Goal: Task Accomplishment & Management: Manage account settings

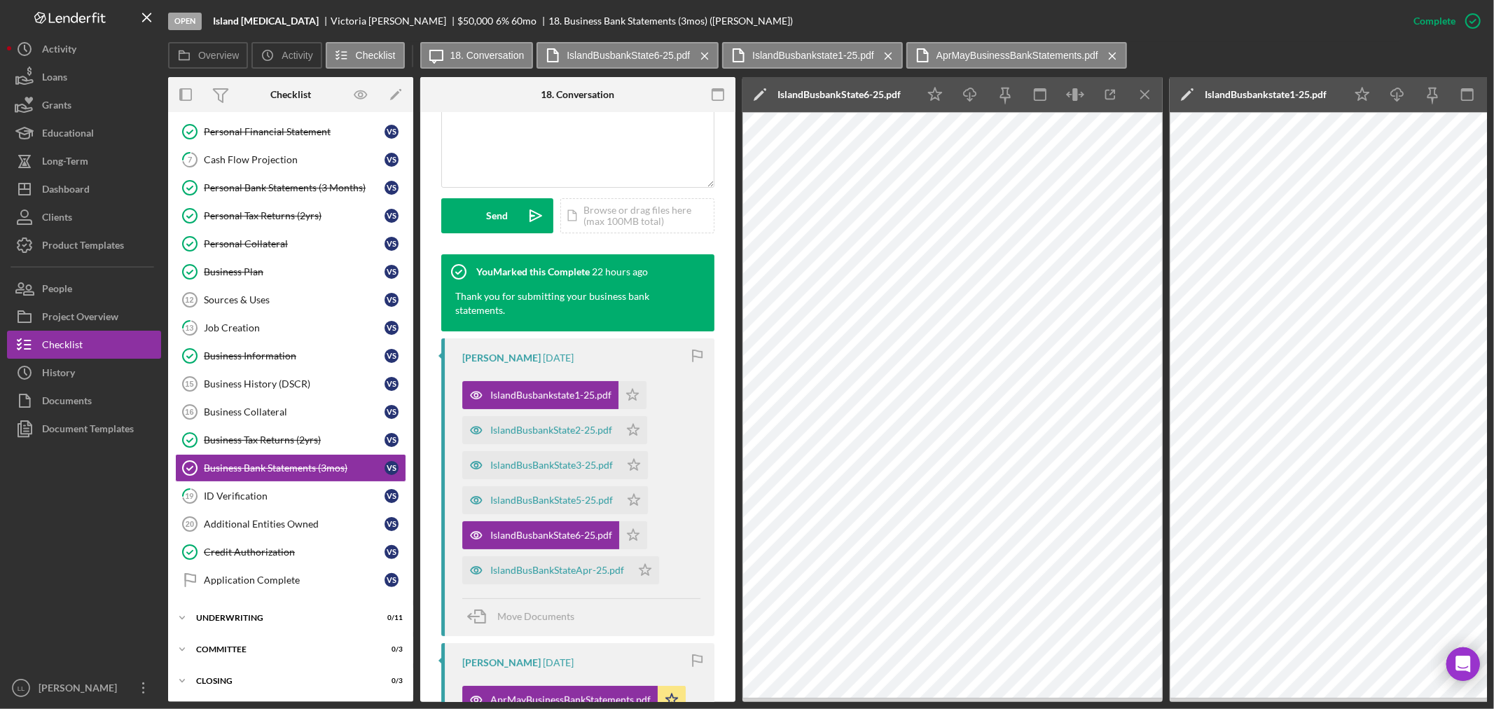
scroll to position [418, 0]
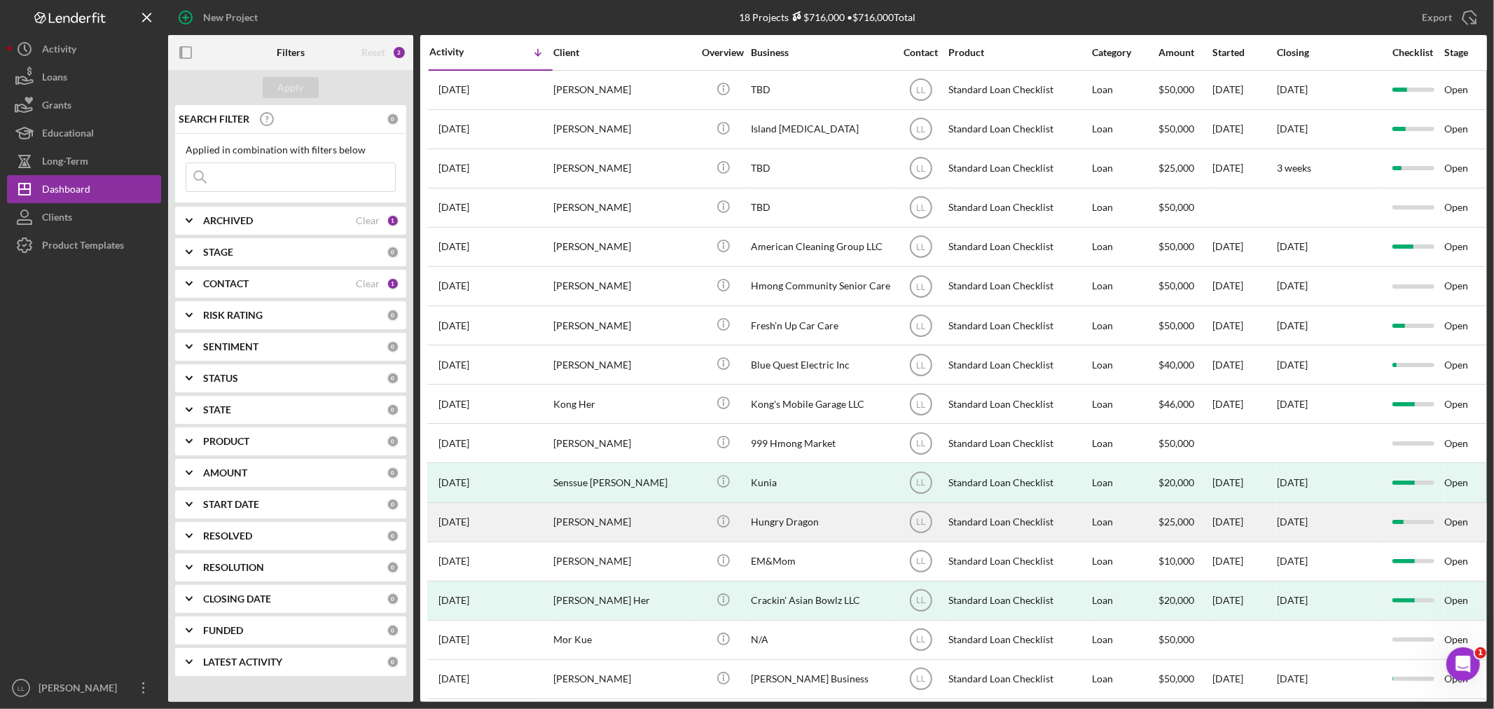
scroll to position [105, 0]
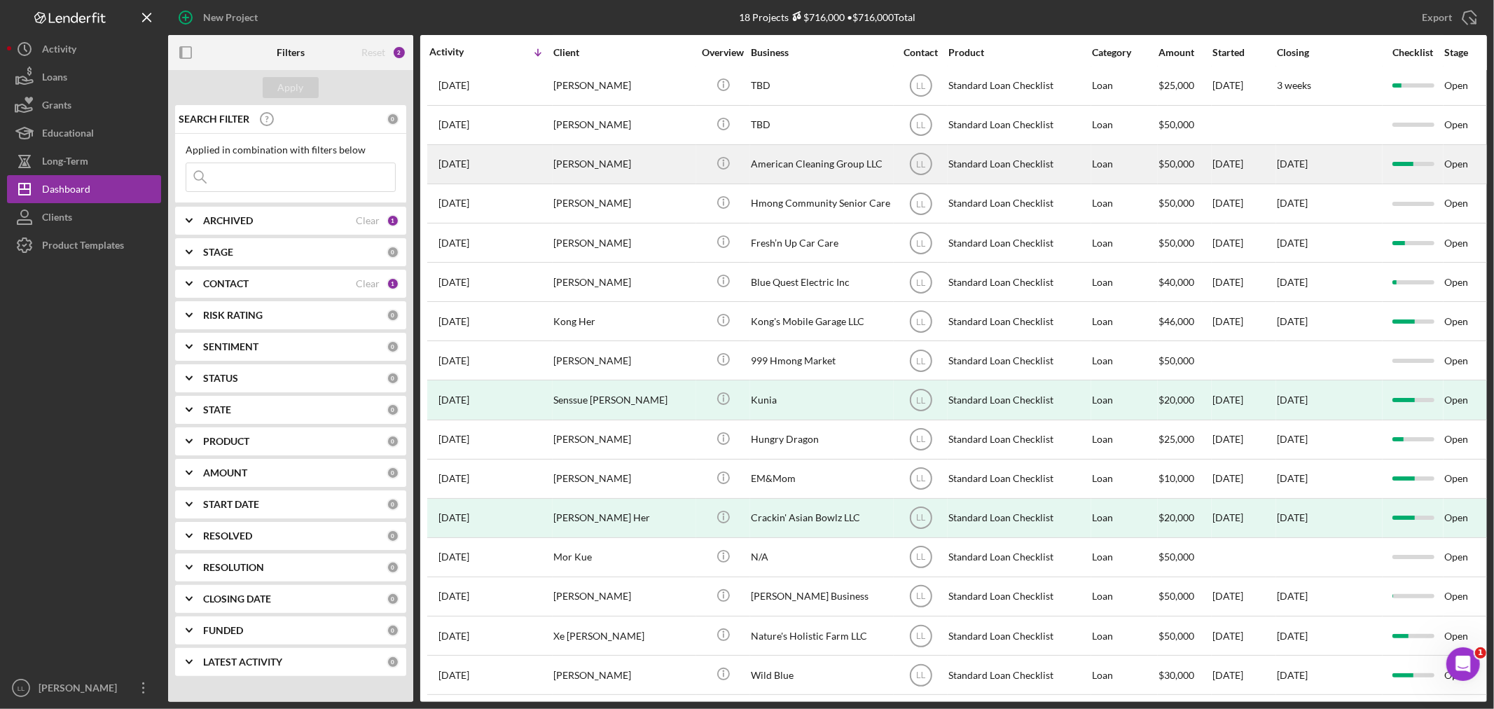
click at [687, 150] on div "[PERSON_NAME]" at bounding box center [624, 164] width 140 height 37
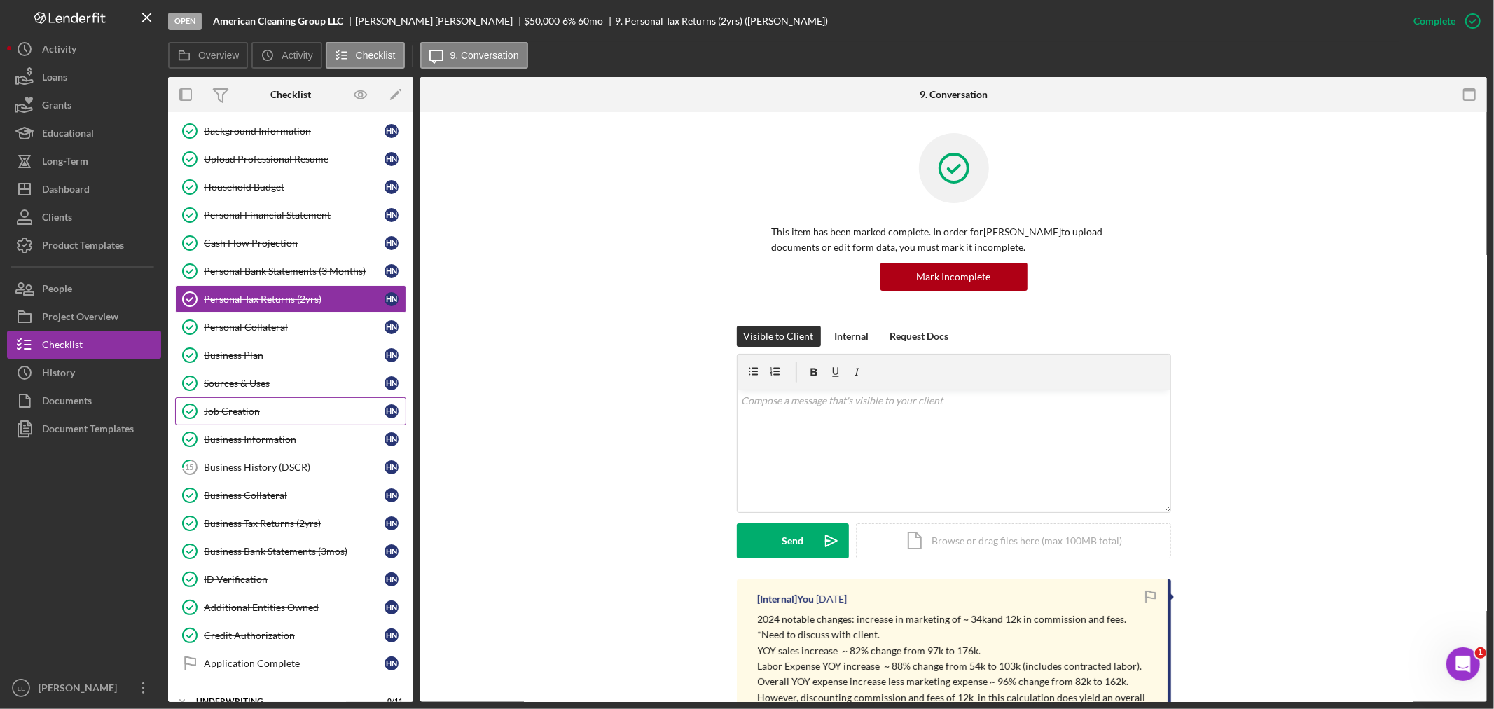
scroll to position [174, 0]
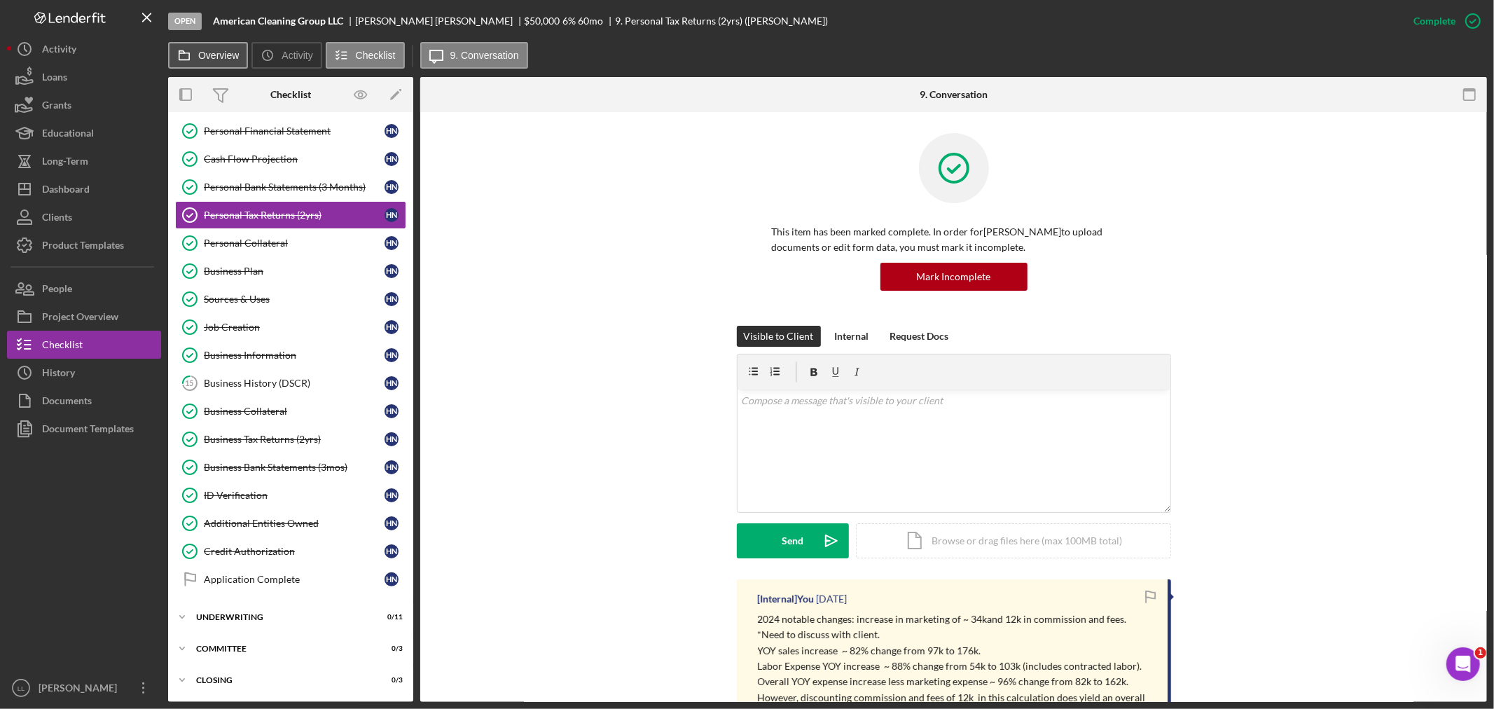
click at [234, 53] on label "Overview" at bounding box center [218, 55] width 41 height 11
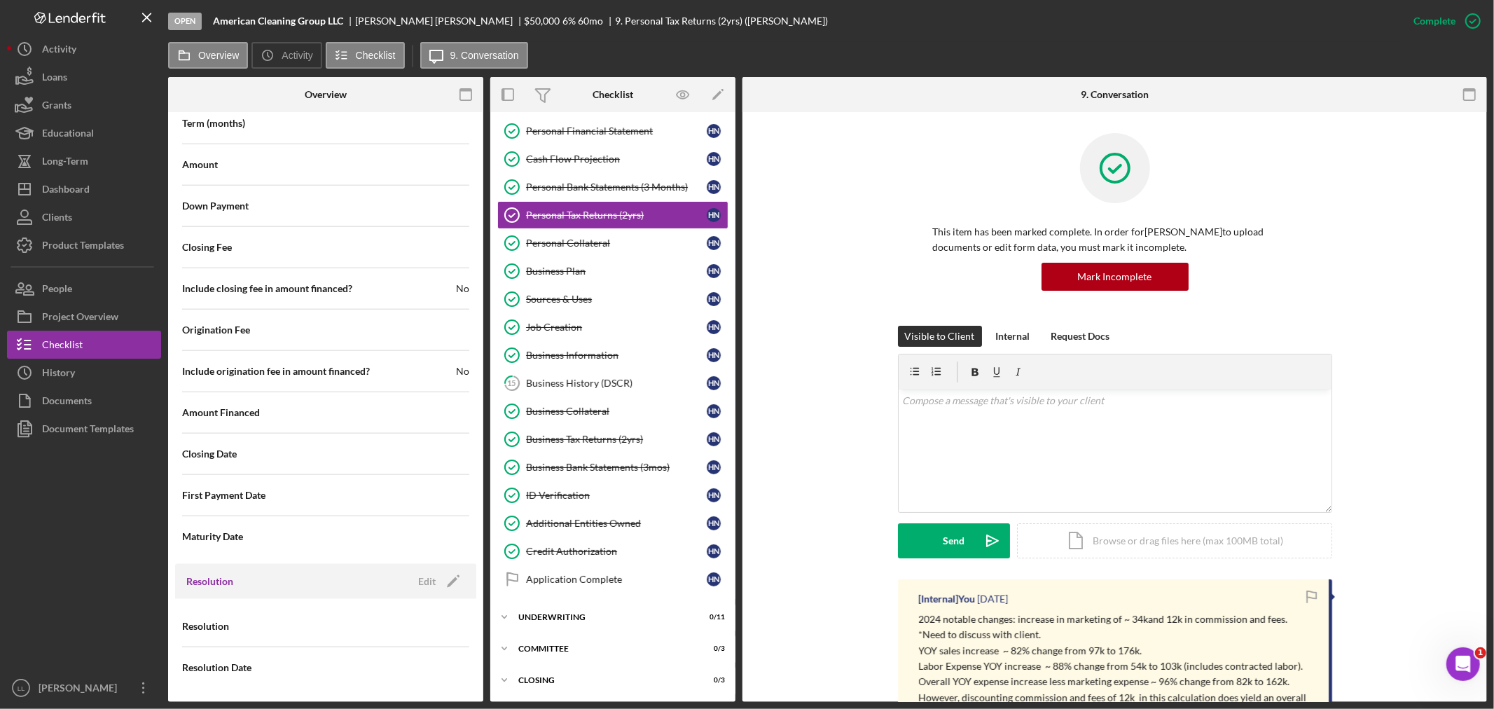
scroll to position [1340, 0]
click at [418, 586] on div "Edit" at bounding box center [427, 581] width 18 height 21
click at [422, 631] on div "Select..." at bounding box center [380, 627] width 109 height 32
click at [383, 587] on div "Withdrawn" at bounding box center [394, 586] width 140 height 36
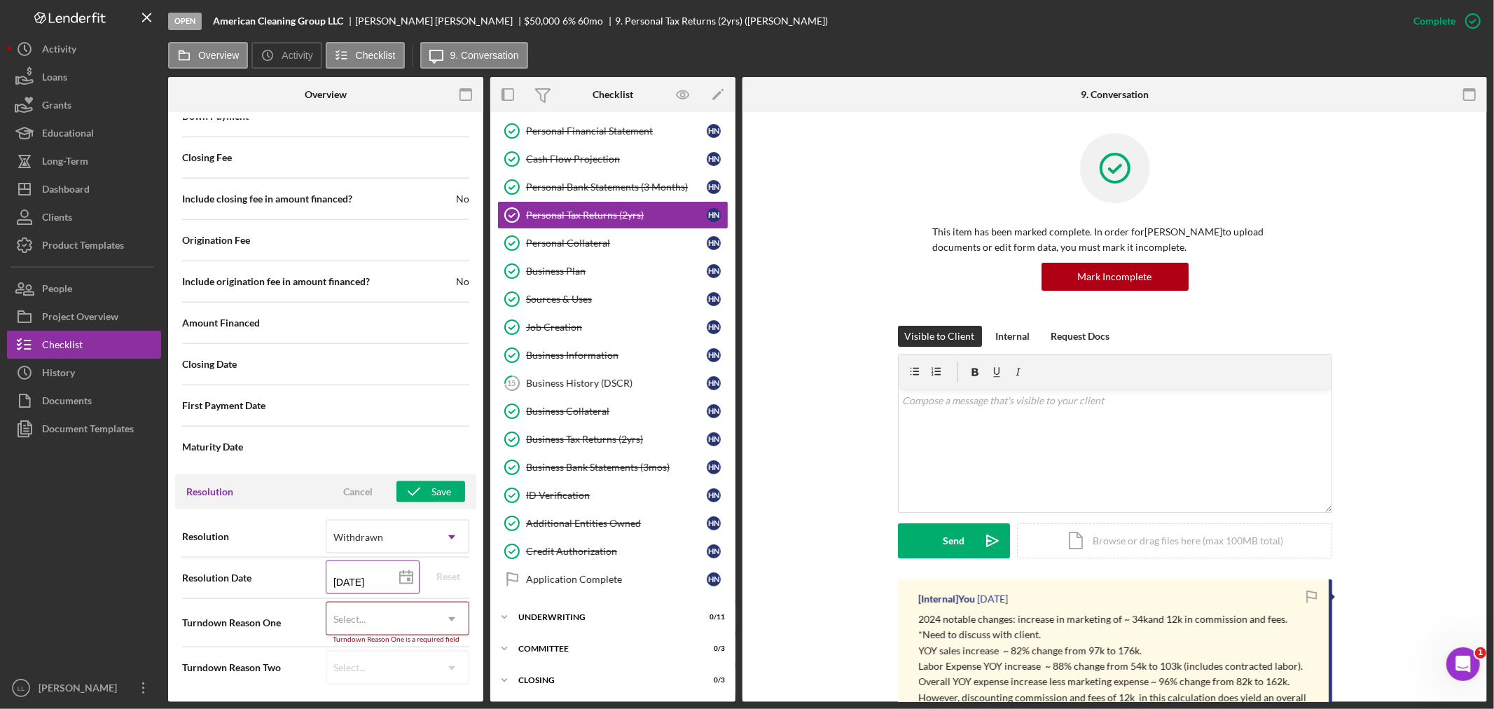
scroll to position [1429, 0]
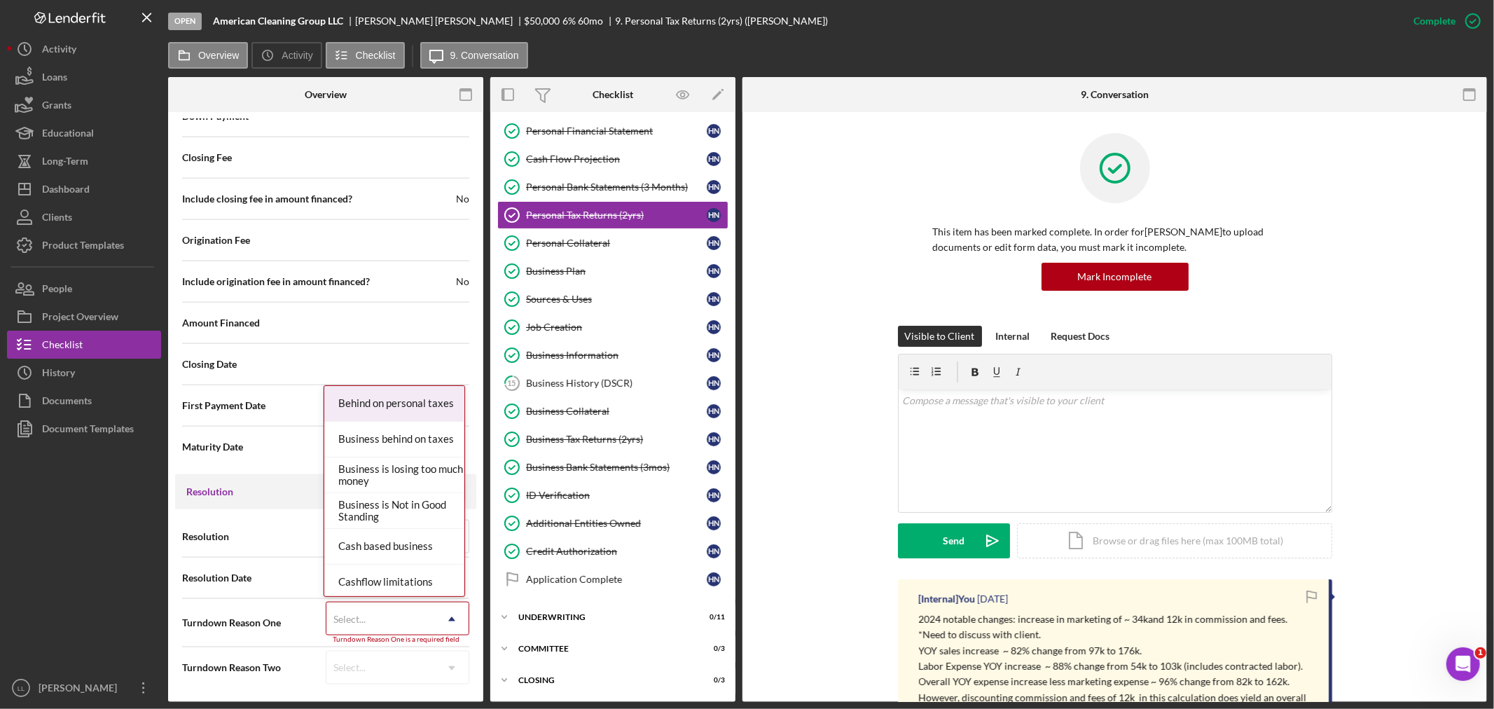
click at [406, 619] on div "Select..." at bounding box center [380, 619] width 109 height 32
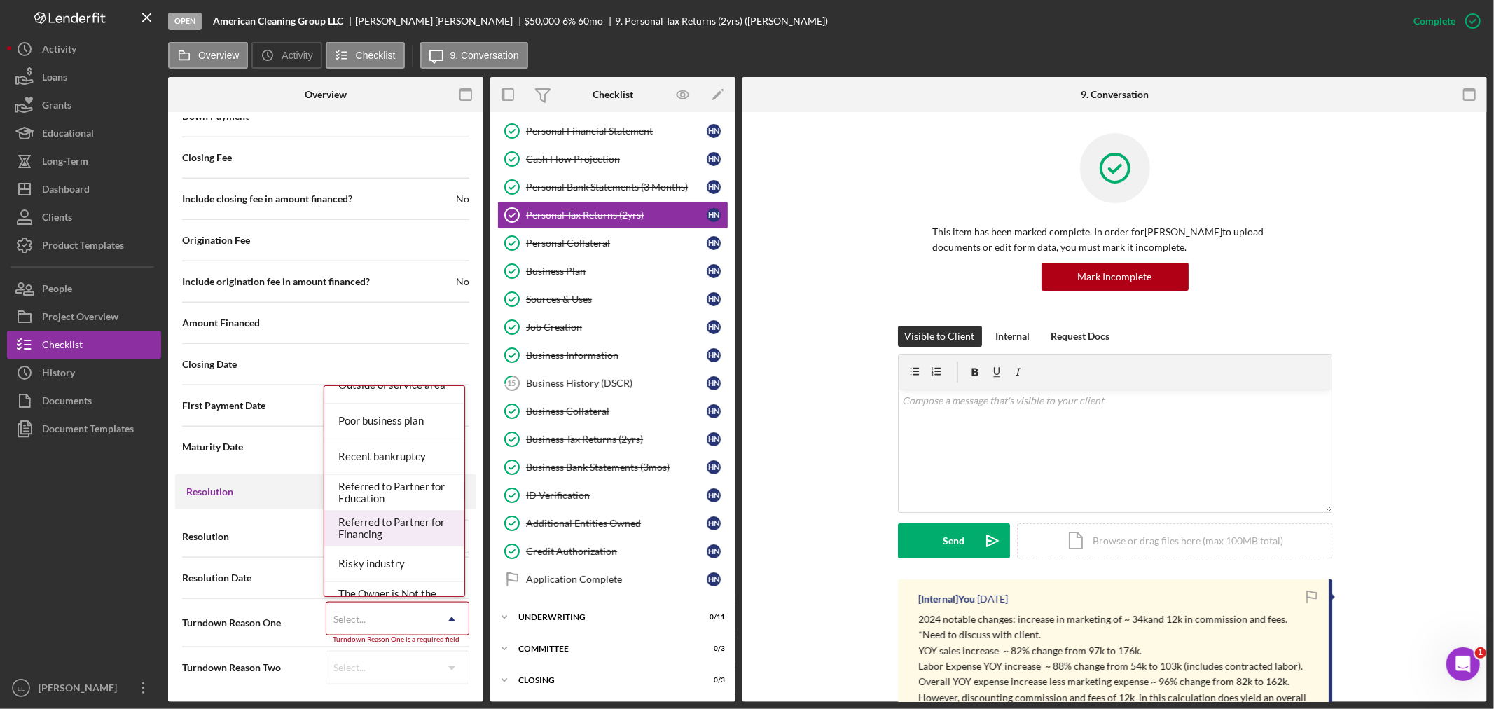
click at [397, 530] on div "Referred to Partner for Financing" at bounding box center [394, 529] width 140 height 36
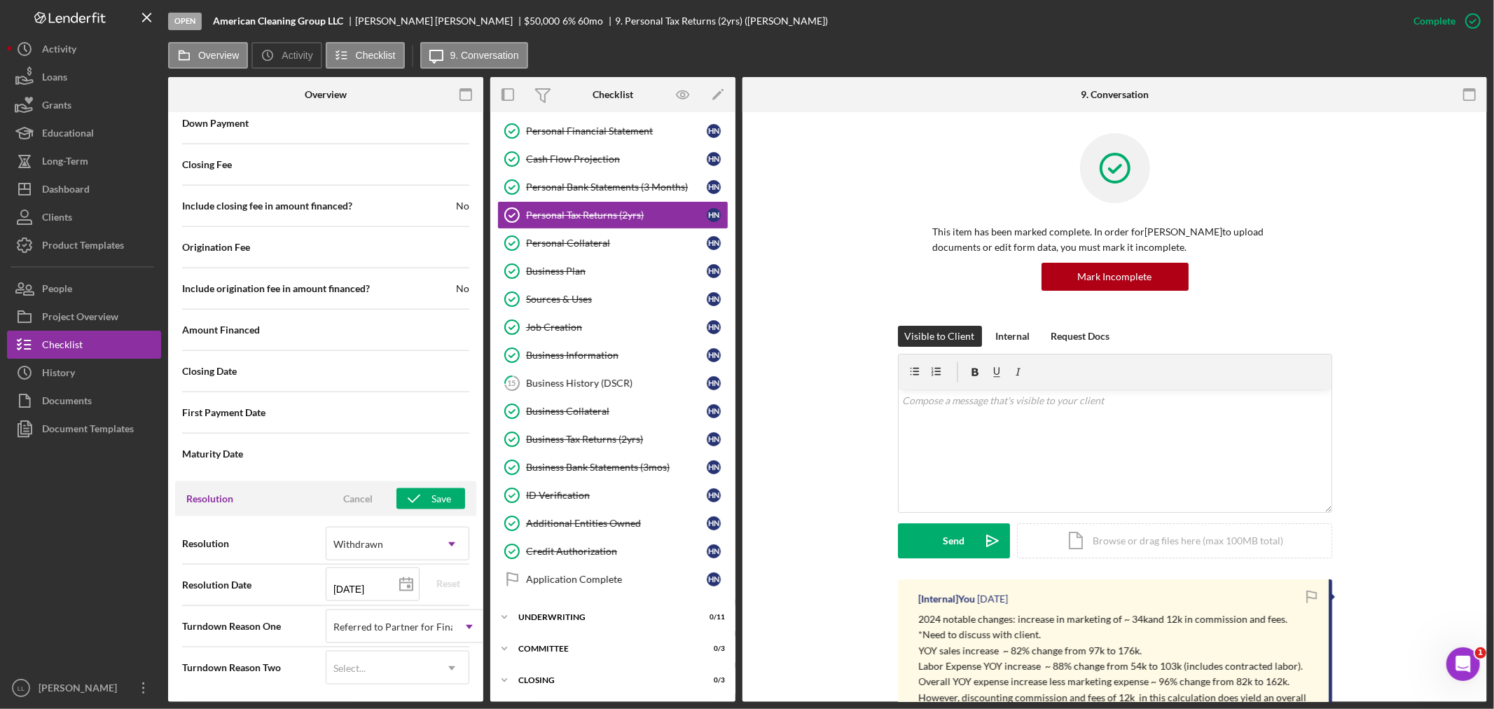
scroll to position [1423, 0]
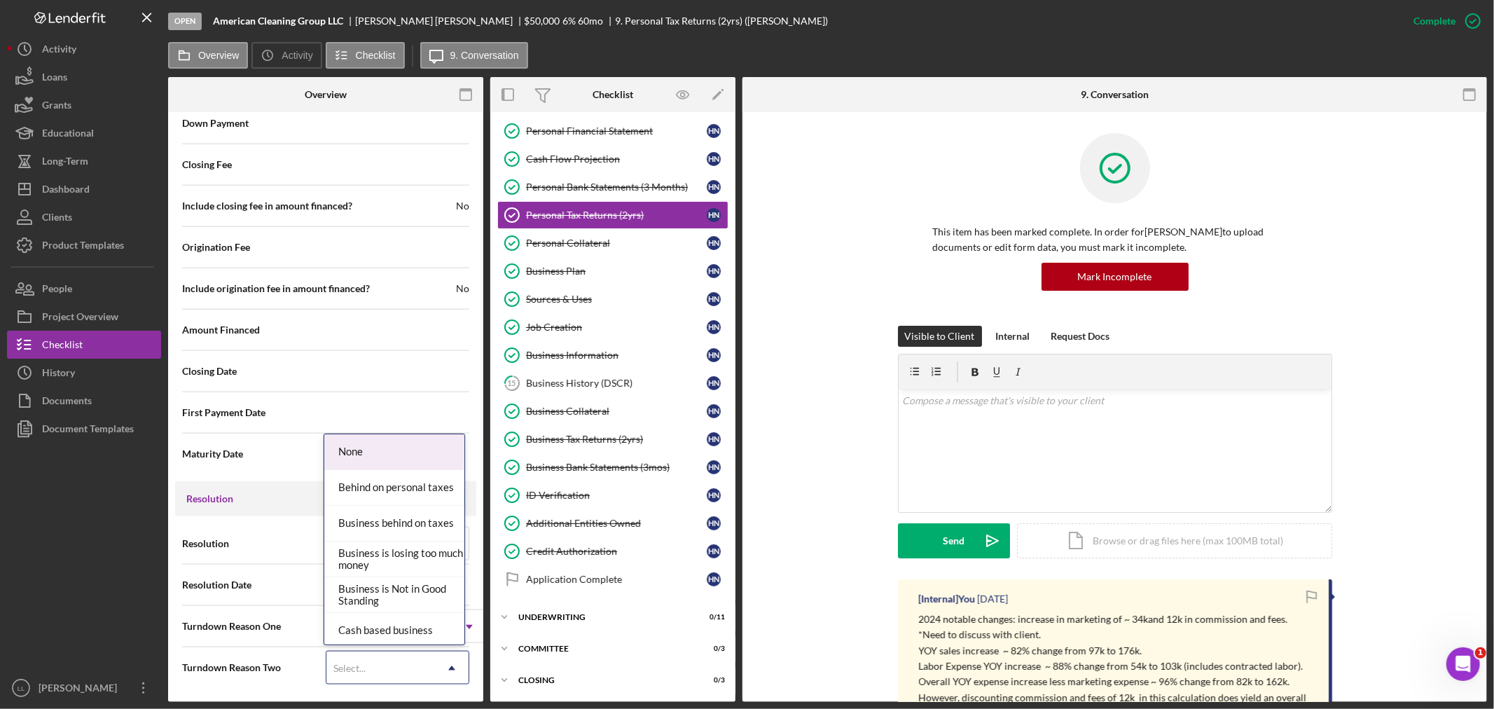
click at [407, 669] on div "Select..." at bounding box center [380, 668] width 109 height 32
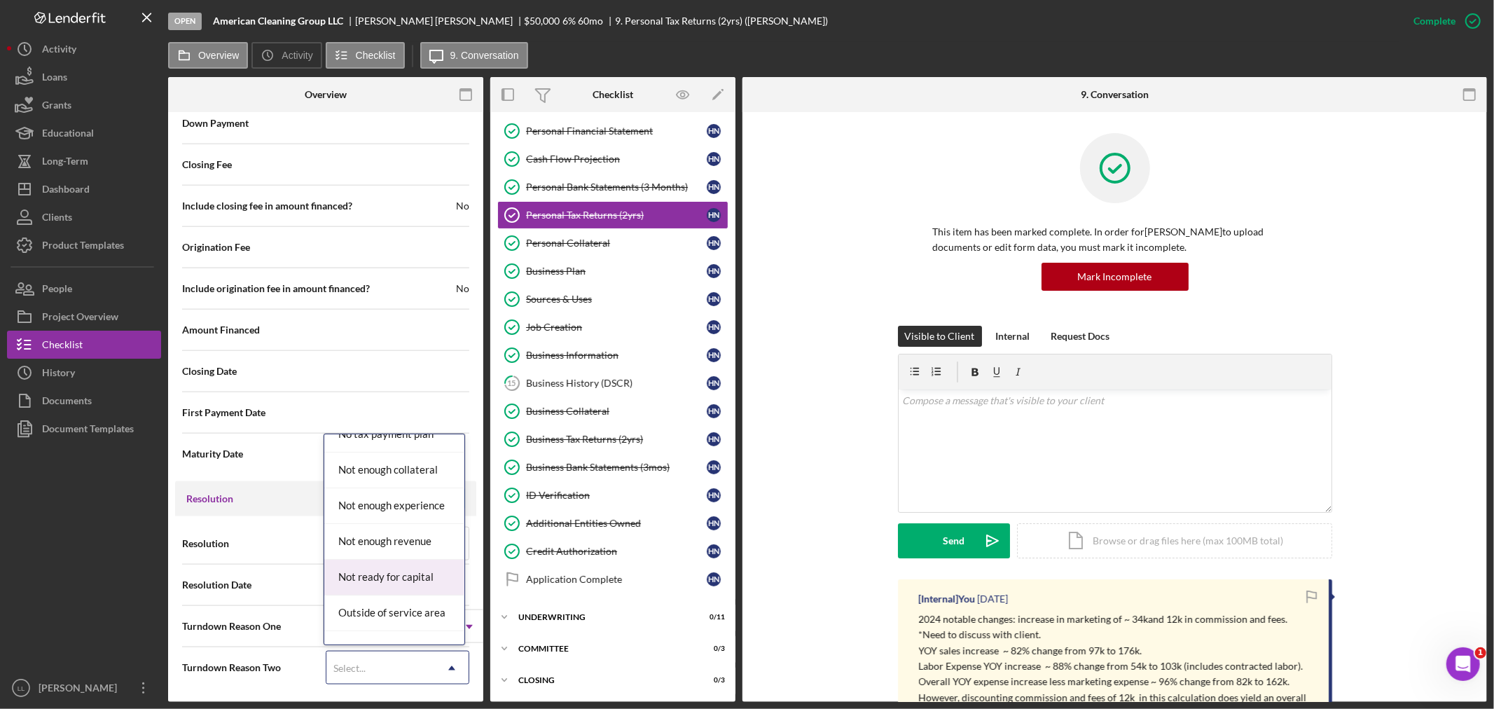
scroll to position [1167, 0]
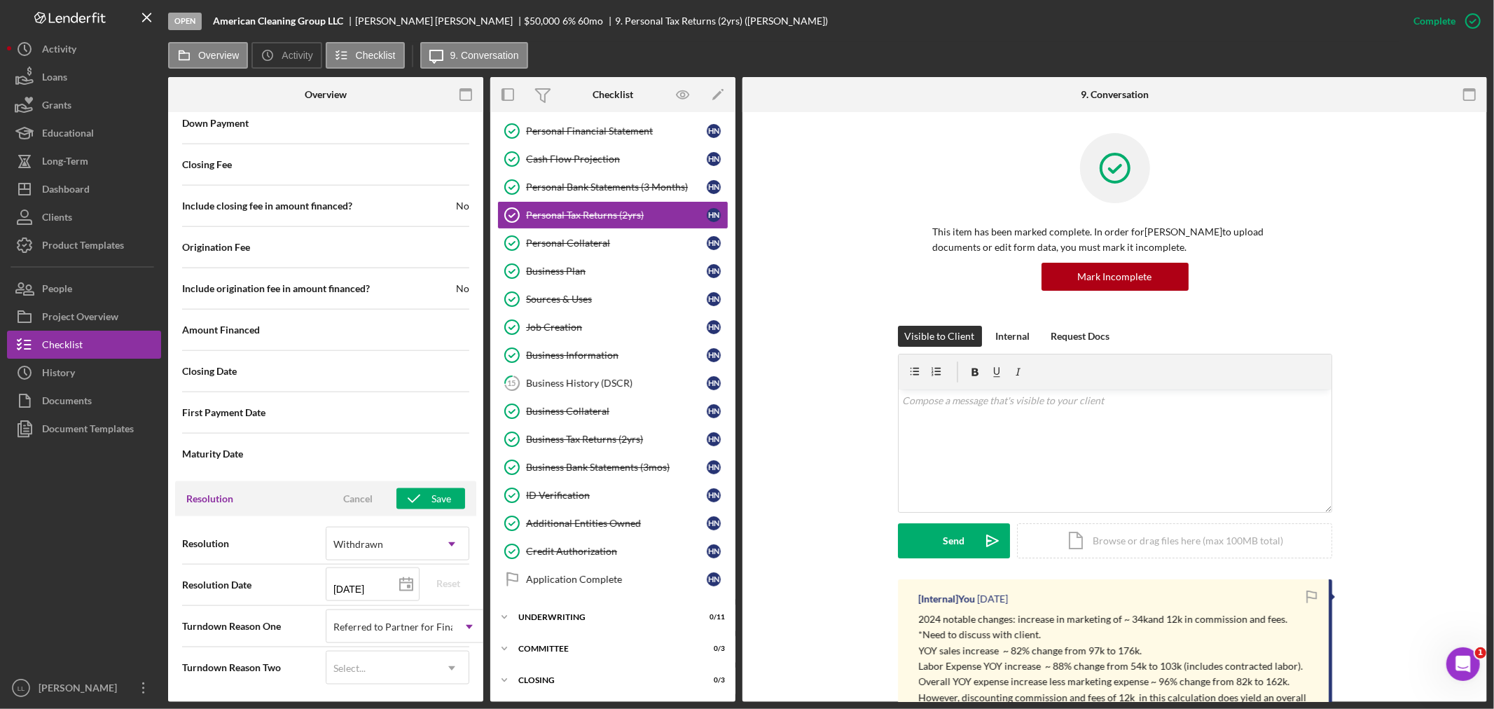
click at [774, 547] on div "Visible to Client Internal Request Docs v Color teal Color pink Remove color Ad…" at bounding box center [1115, 453] width 703 height 254
click at [432, 507] on div "Save" at bounding box center [442, 498] width 20 height 21
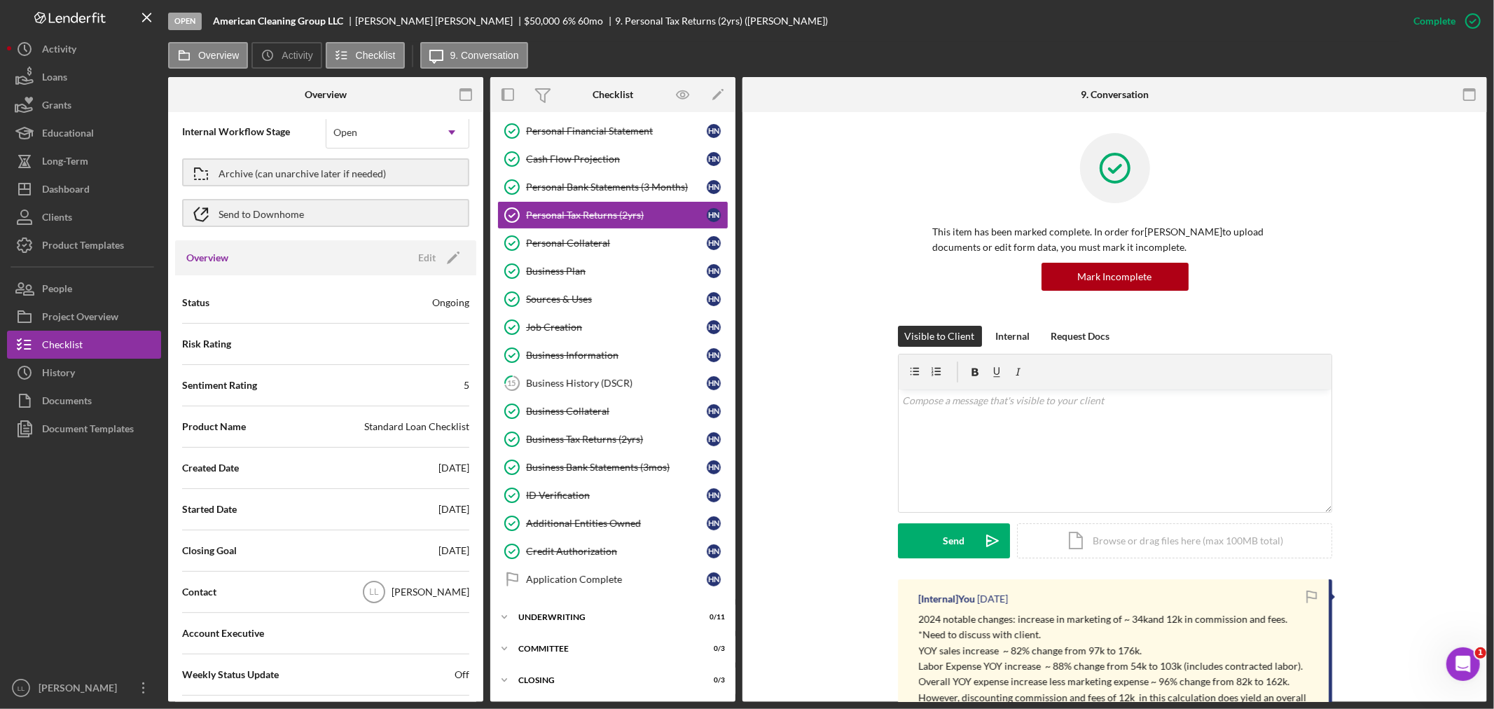
scroll to position [0, 0]
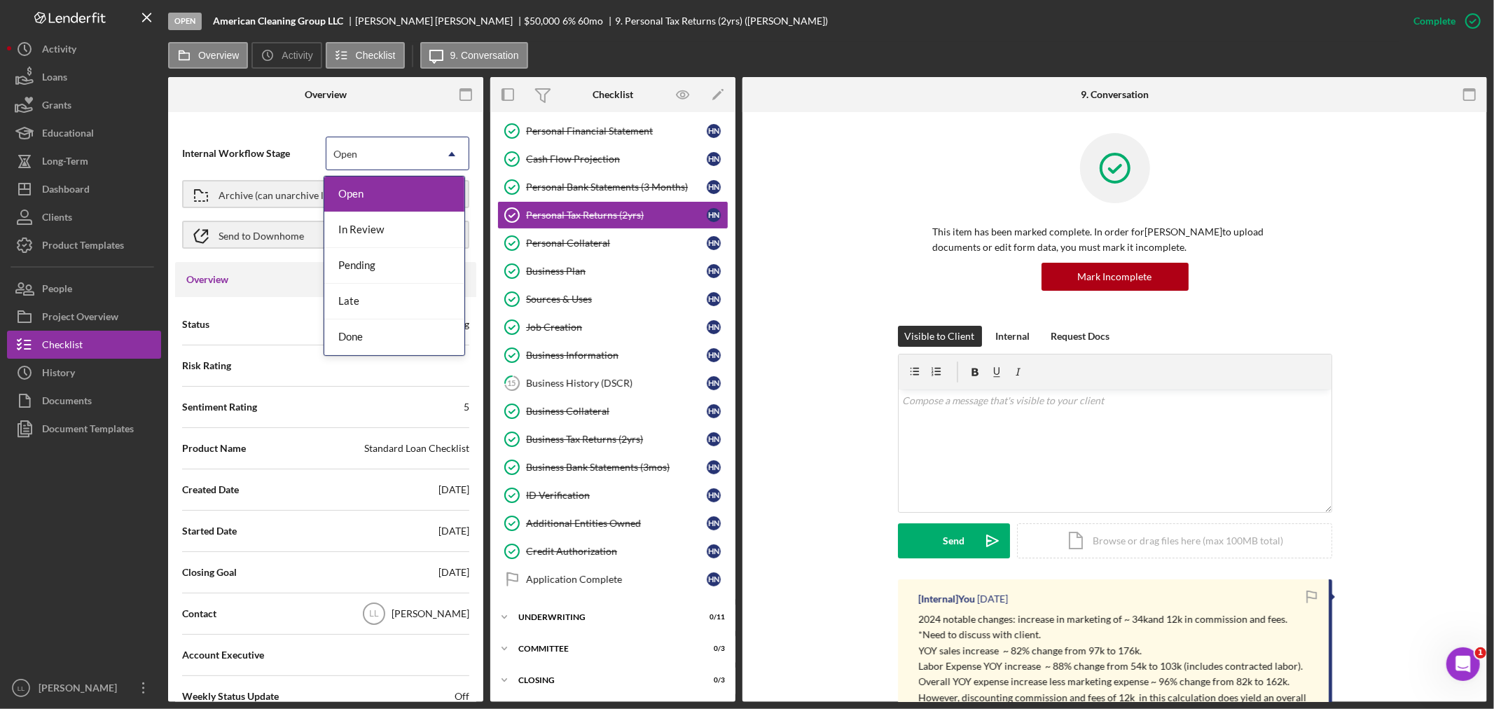
click at [406, 159] on div "Open" at bounding box center [380, 154] width 109 height 32
click at [412, 126] on div "Internal Workflow Stage 5 results available. Use Up and Down to choose options,…" at bounding box center [325, 194] width 301 height 136
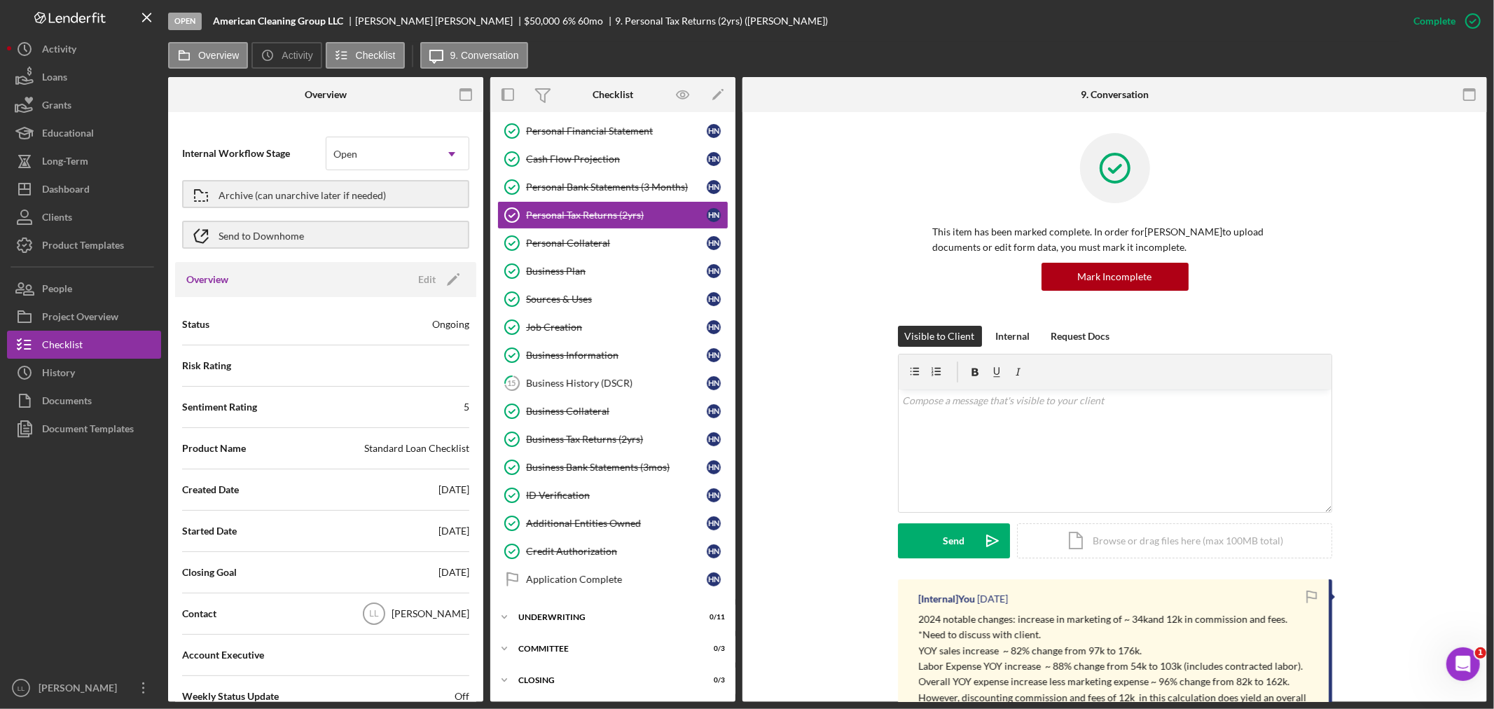
click at [461, 95] on icon "button" at bounding box center [467, 95] width 32 height 32
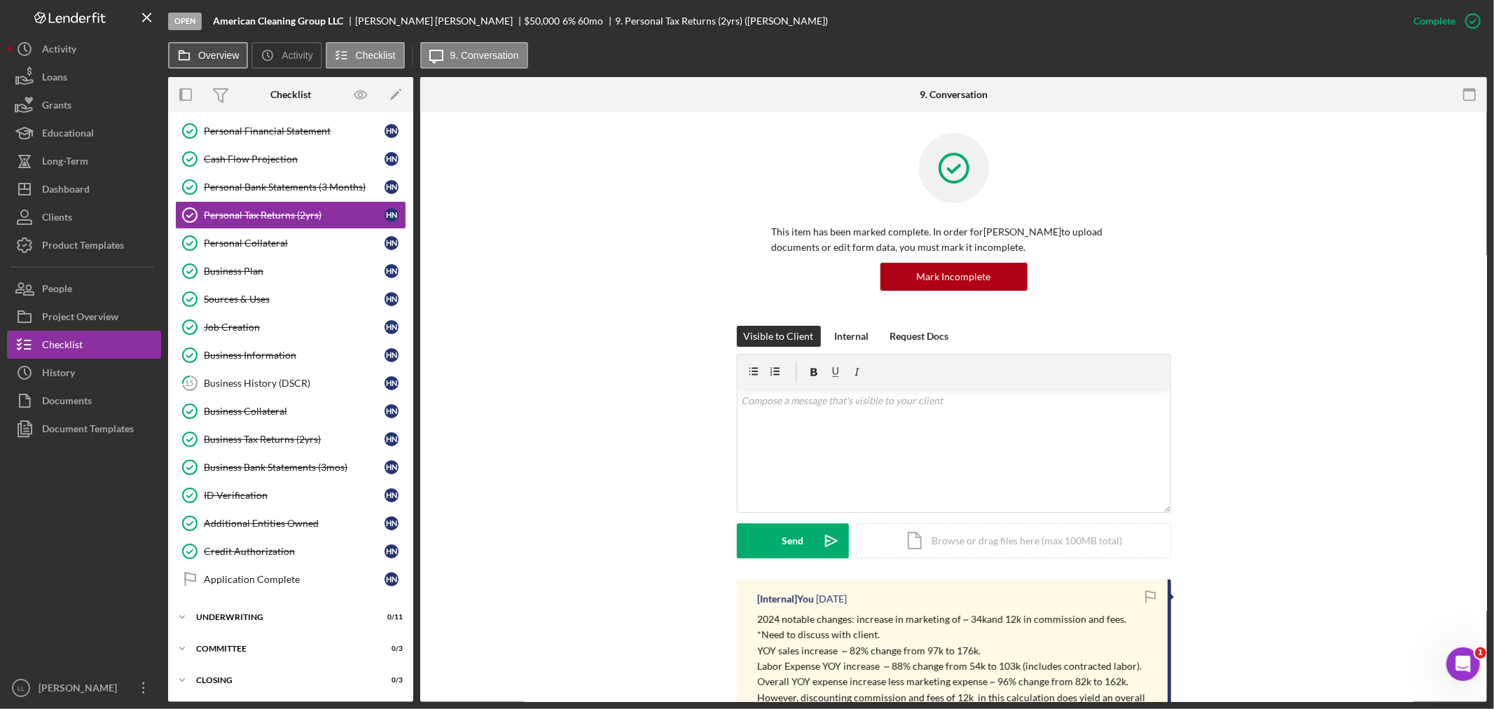
click at [211, 56] on label "Overview" at bounding box center [218, 55] width 41 height 11
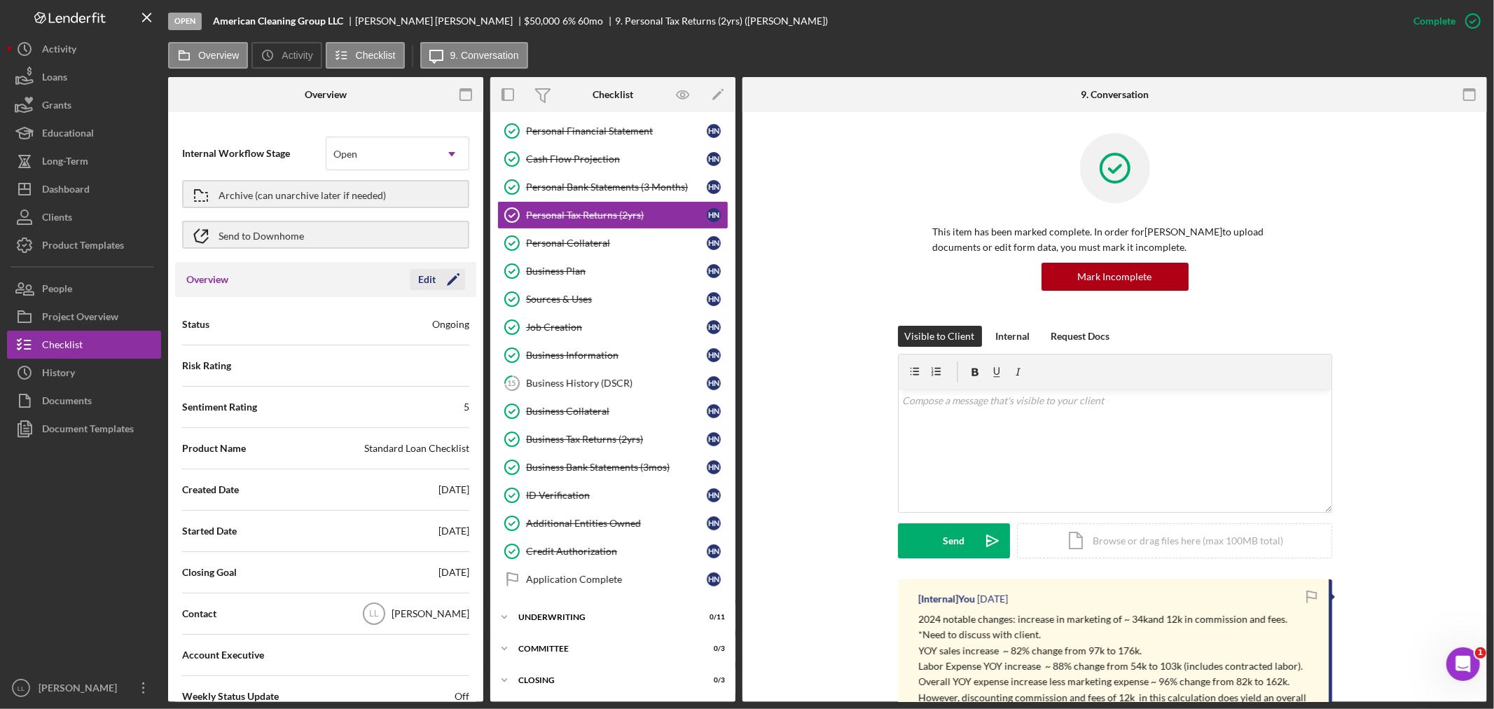
click at [449, 282] on icon "Icon/Edit" at bounding box center [453, 279] width 35 height 35
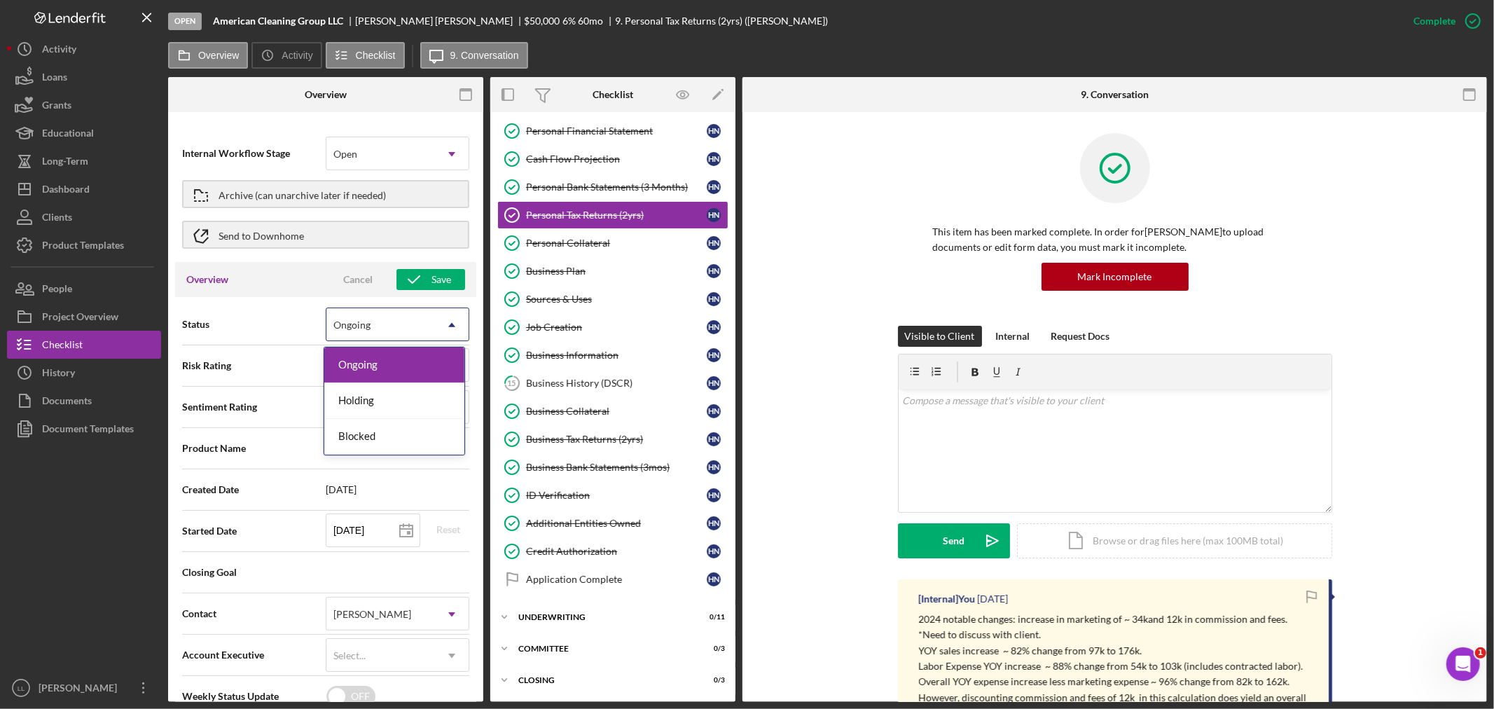
click at [439, 322] on icon "Icon/Dropdown Arrow" at bounding box center [452, 325] width 34 height 34
click at [297, 303] on div "Status 3 results available. Use Up and Down to choose options, press Enter to s…" at bounding box center [325, 531] width 301 height 468
click at [442, 143] on icon "Icon/Dropdown Arrow" at bounding box center [452, 154] width 34 height 34
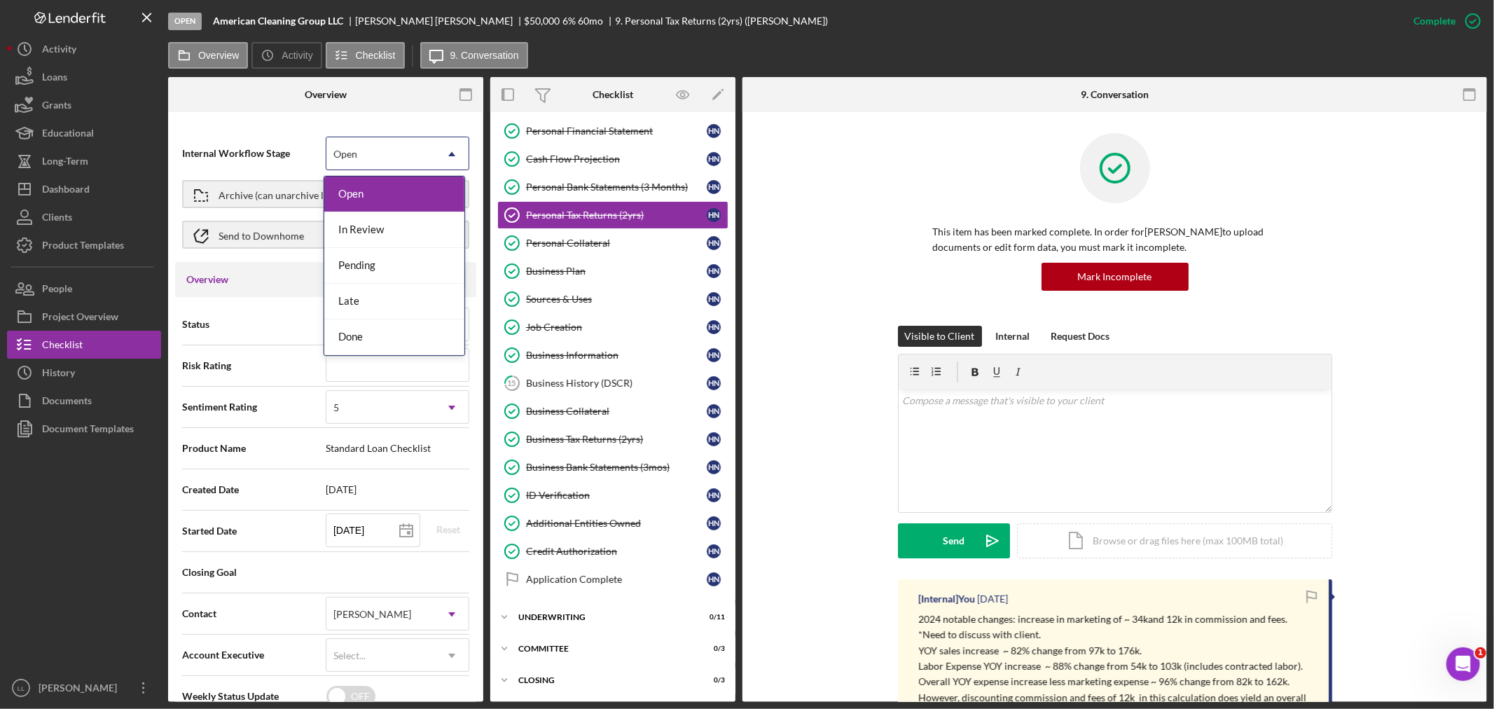
click at [444, 132] on div "Internal Workflow Stage 5 results available. Use Up and Down to choose options,…" at bounding box center [325, 194] width 301 height 136
click at [396, 151] on div "Open" at bounding box center [380, 154] width 109 height 32
click at [397, 343] on div "Done" at bounding box center [394, 337] width 140 height 36
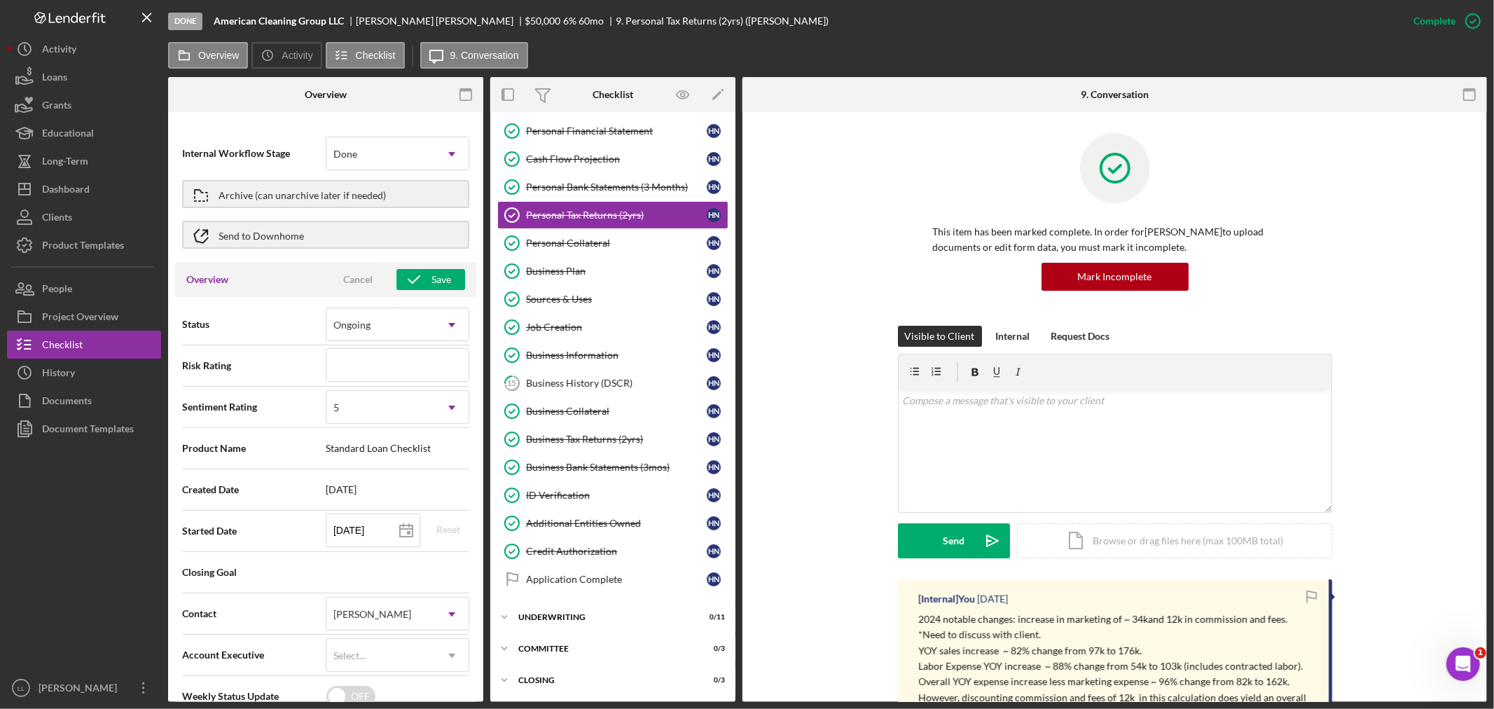
click at [271, 139] on div "Internal Workflow Stage option Done, selected. Done Icon/Dropdown Arrow" at bounding box center [325, 153] width 287 height 35
click at [95, 181] on button "Icon/Dashboard Dashboard" at bounding box center [84, 189] width 154 height 28
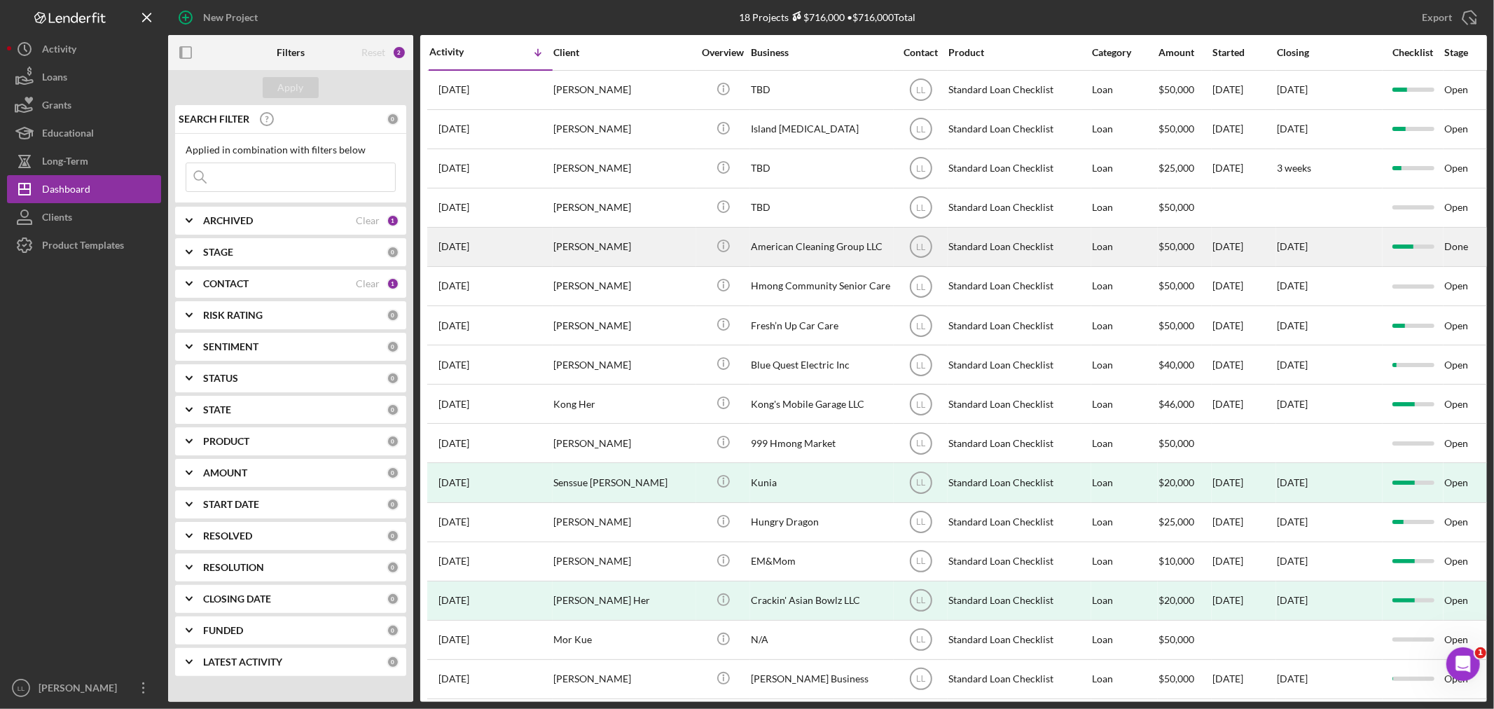
click at [668, 250] on div "[PERSON_NAME]" at bounding box center [624, 246] width 140 height 37
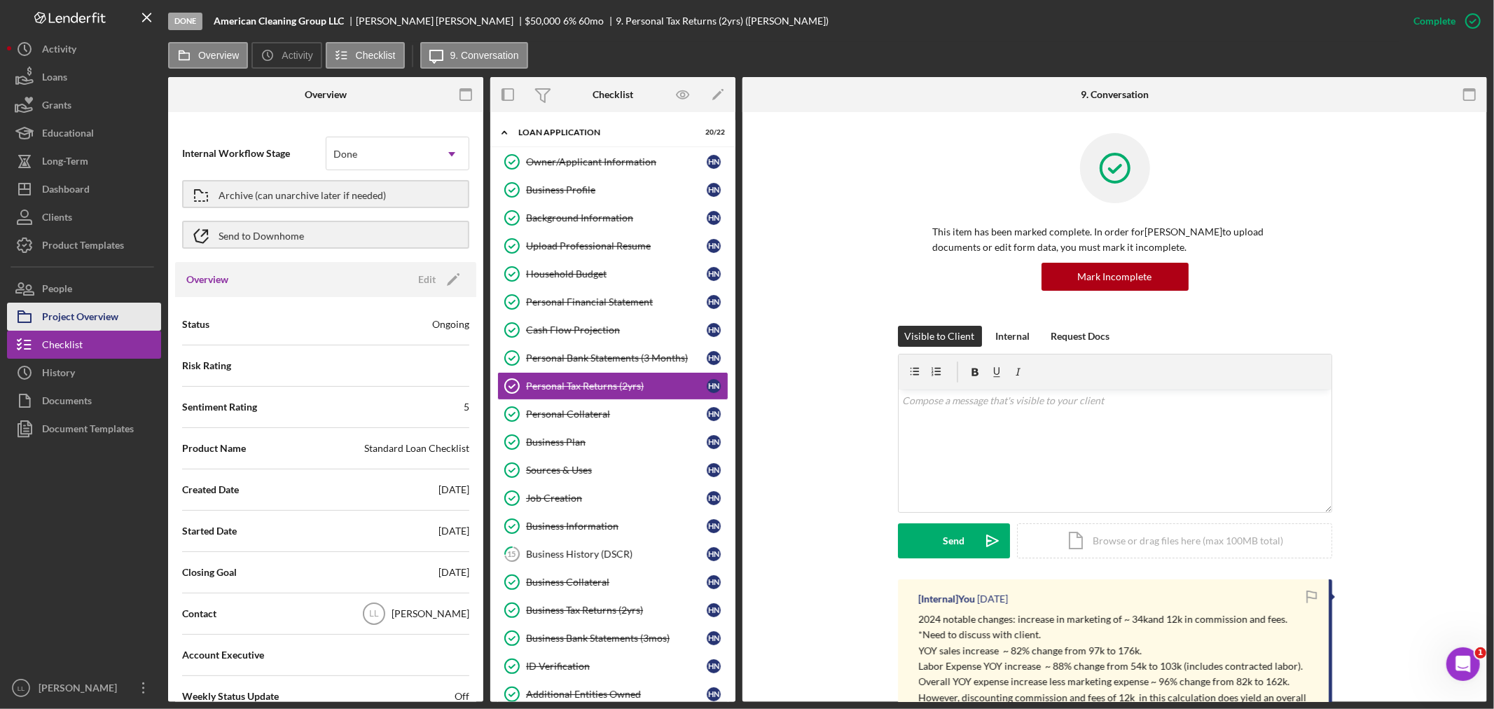
click at [116, 310] on div "Project Overview" at bounding box center [80, 319] width 76 height 32
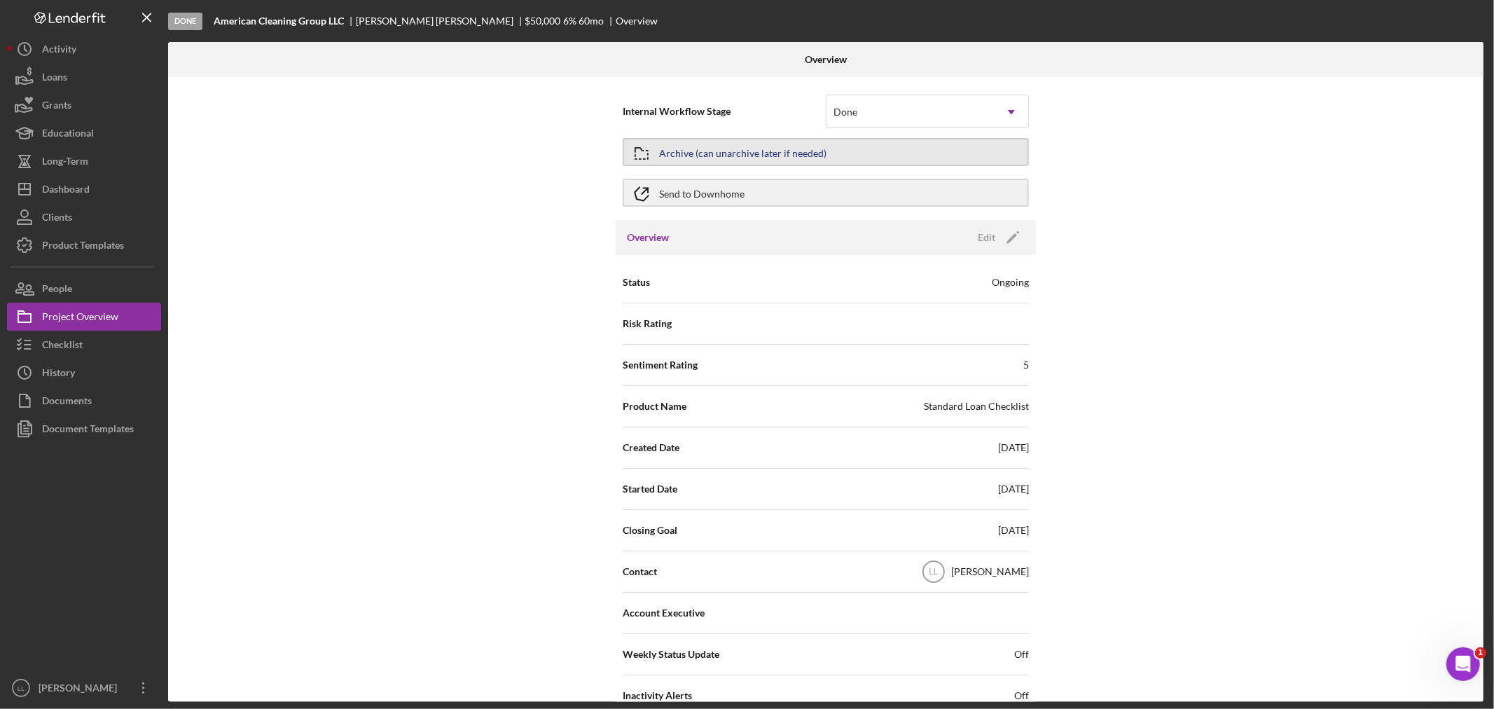
click at [660, 154] on button "Archive (can unarchive later if needed)" at bounding box center [826, 152] width 406 height 28
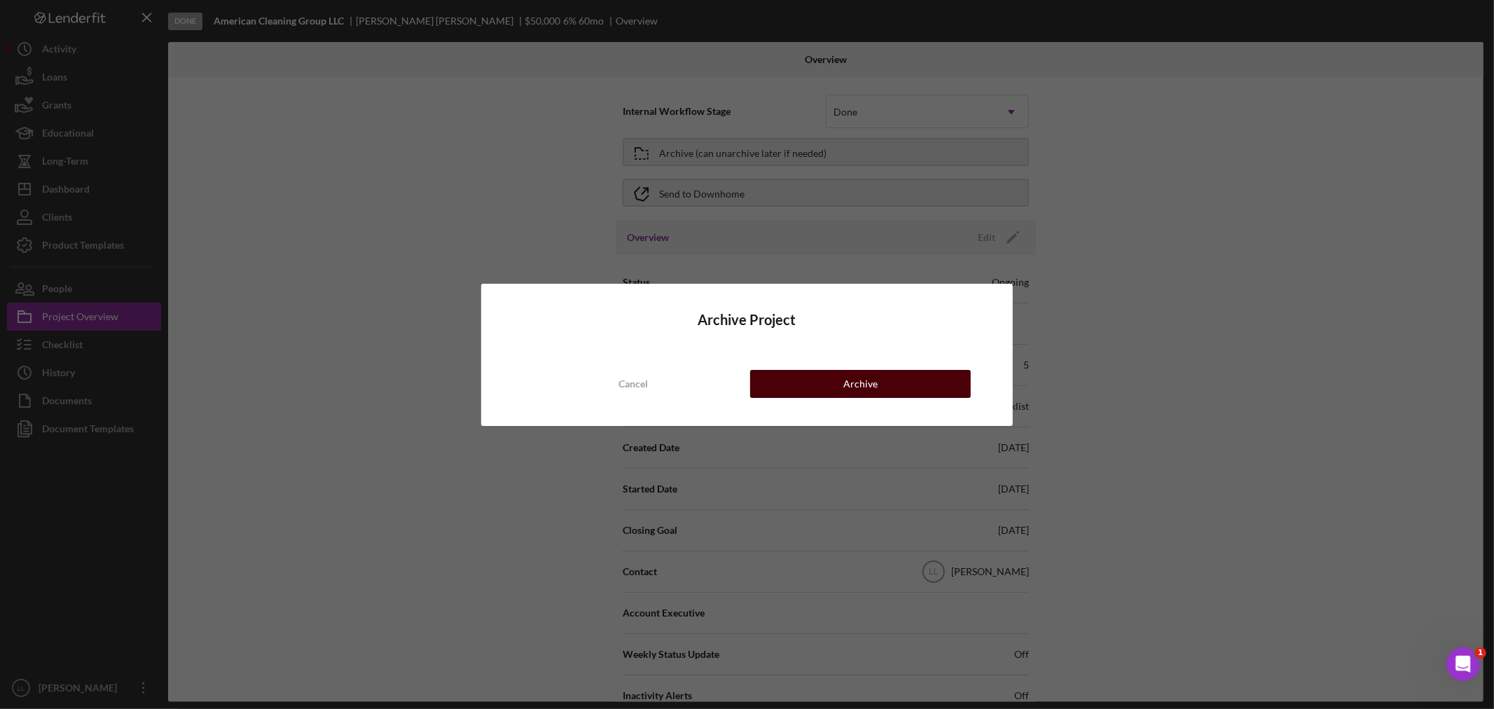
click at [790, 383] on button "Archive" at bounding box center [860, 384] width 221 height 28
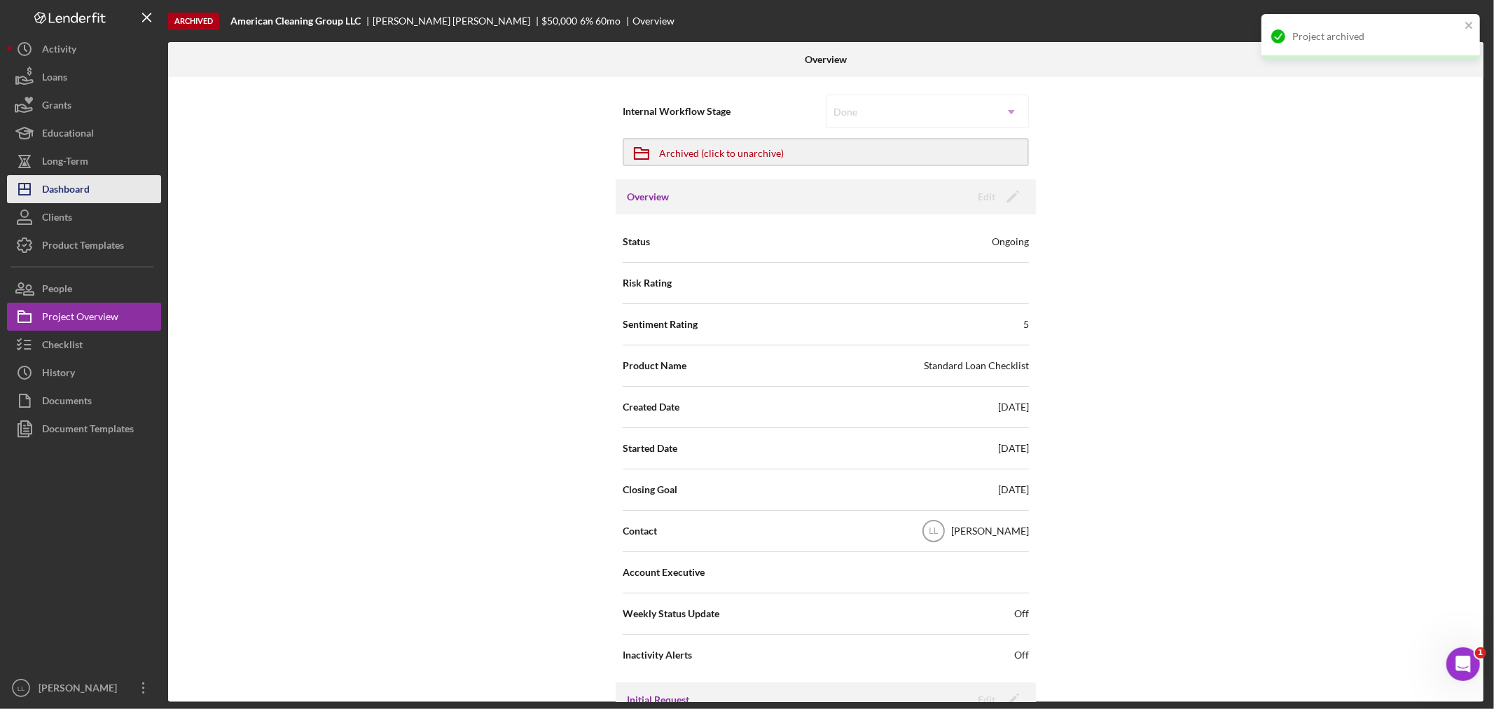
click at [105, 184] on button "Icon/Dashboard Dashboard" at bounding box center [84, 189] width 154 height 28
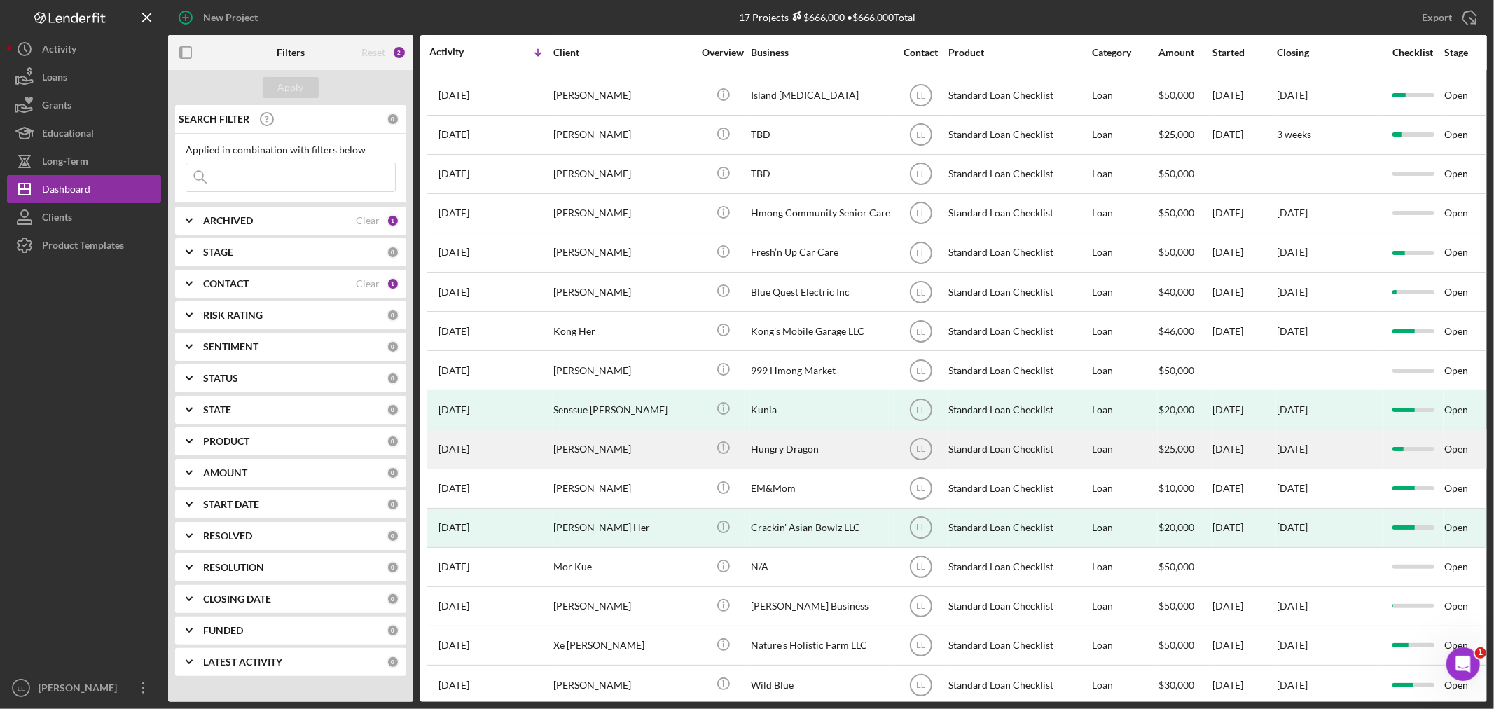
scroll to position [65, 0]
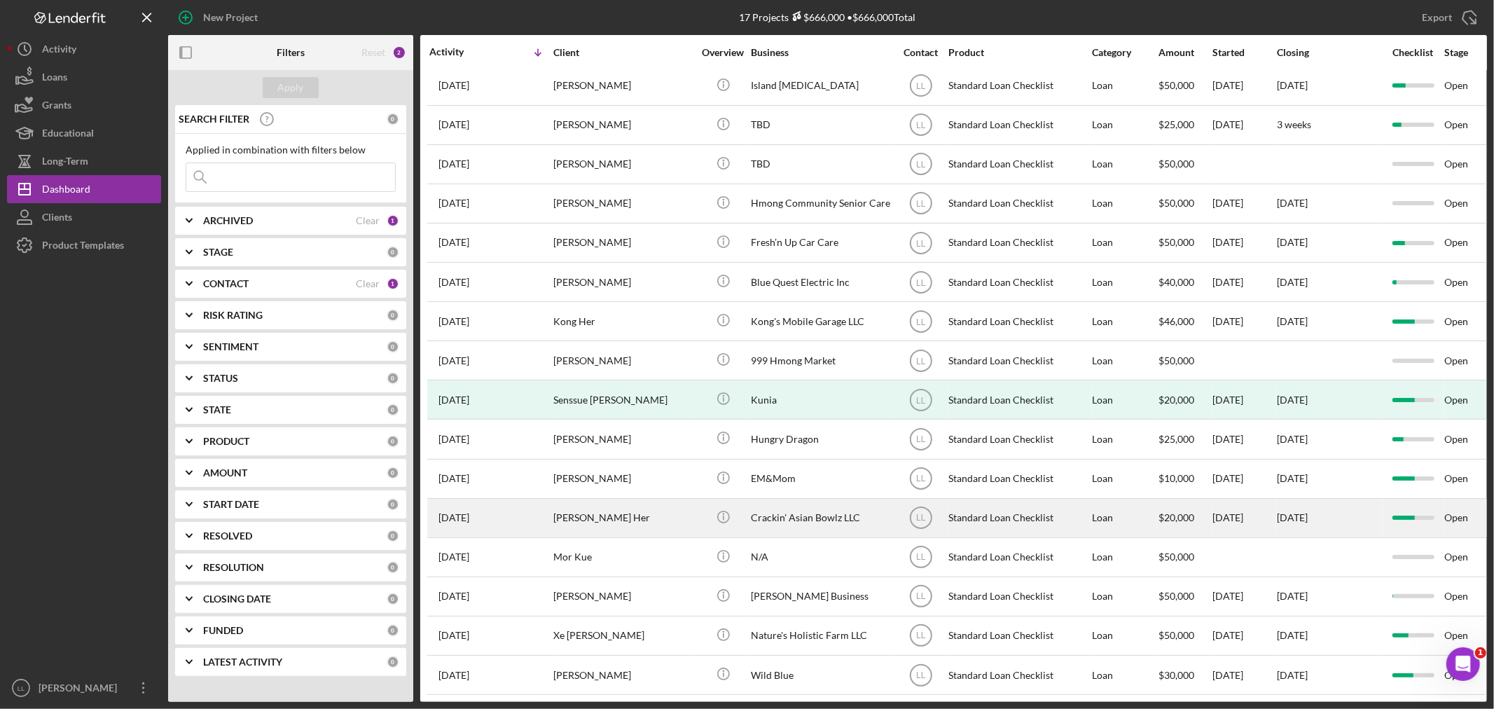
click at [647, 509] on div "[PERSON_NAME] Her" at bounding box center [624, 518] width 140 height 37
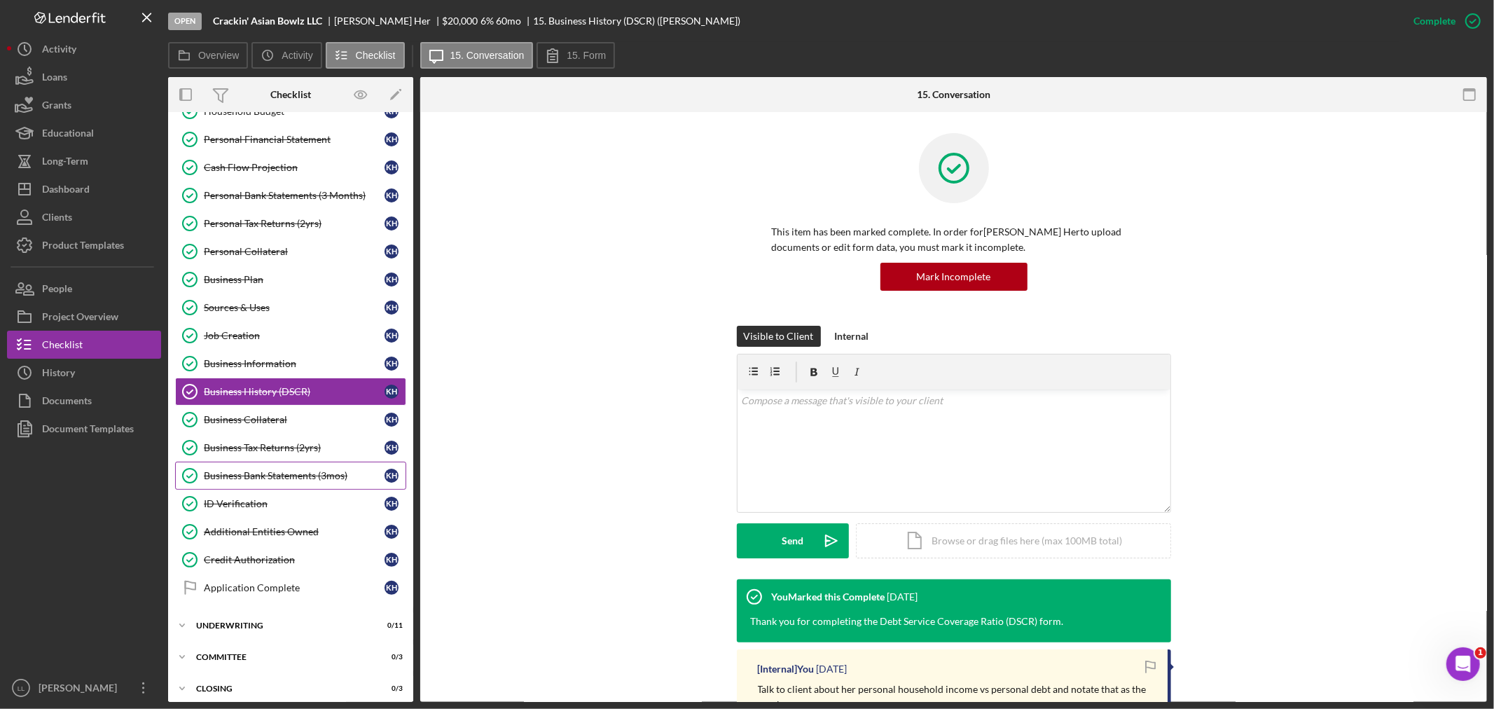
scroll to position [174, 0]
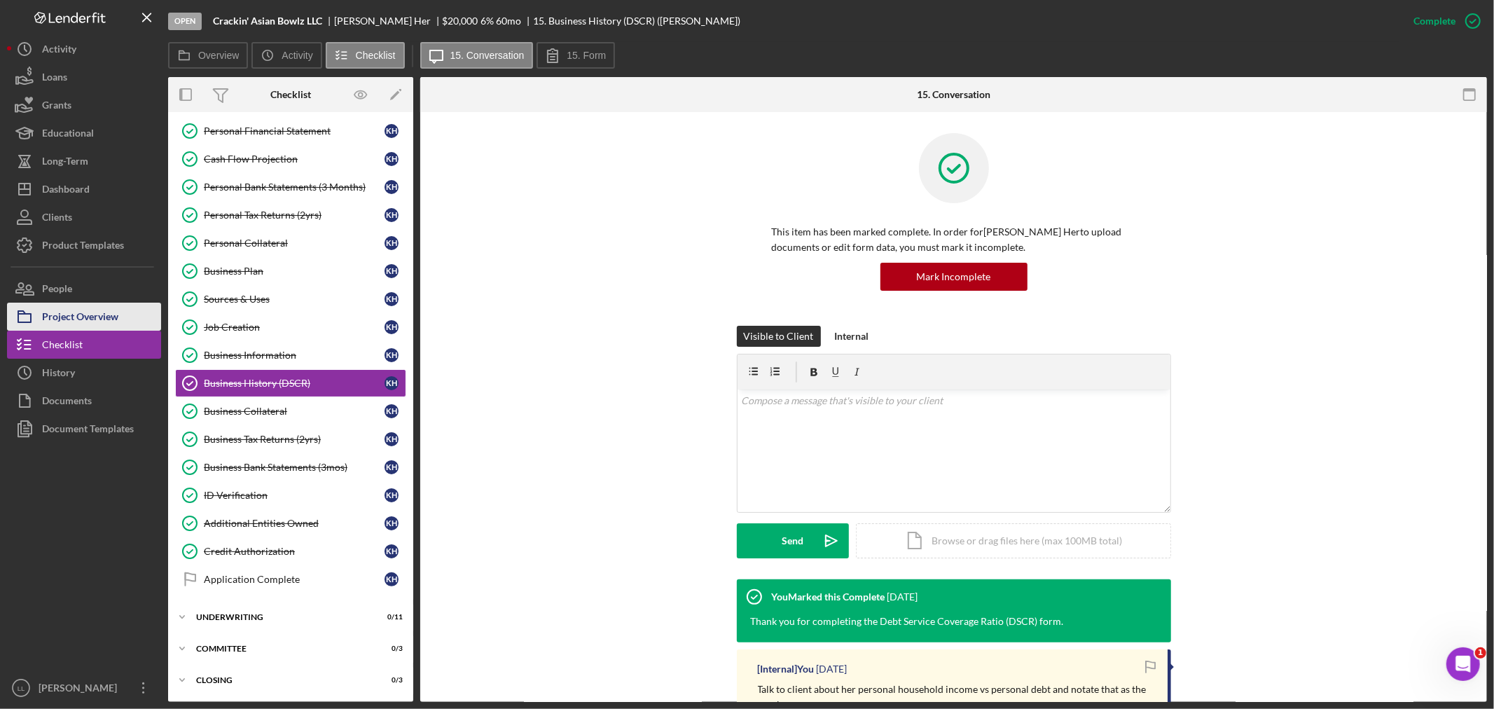
click at [72, 318] on div "Project Overview" at bounding box center [80, 319] width 76 height 32
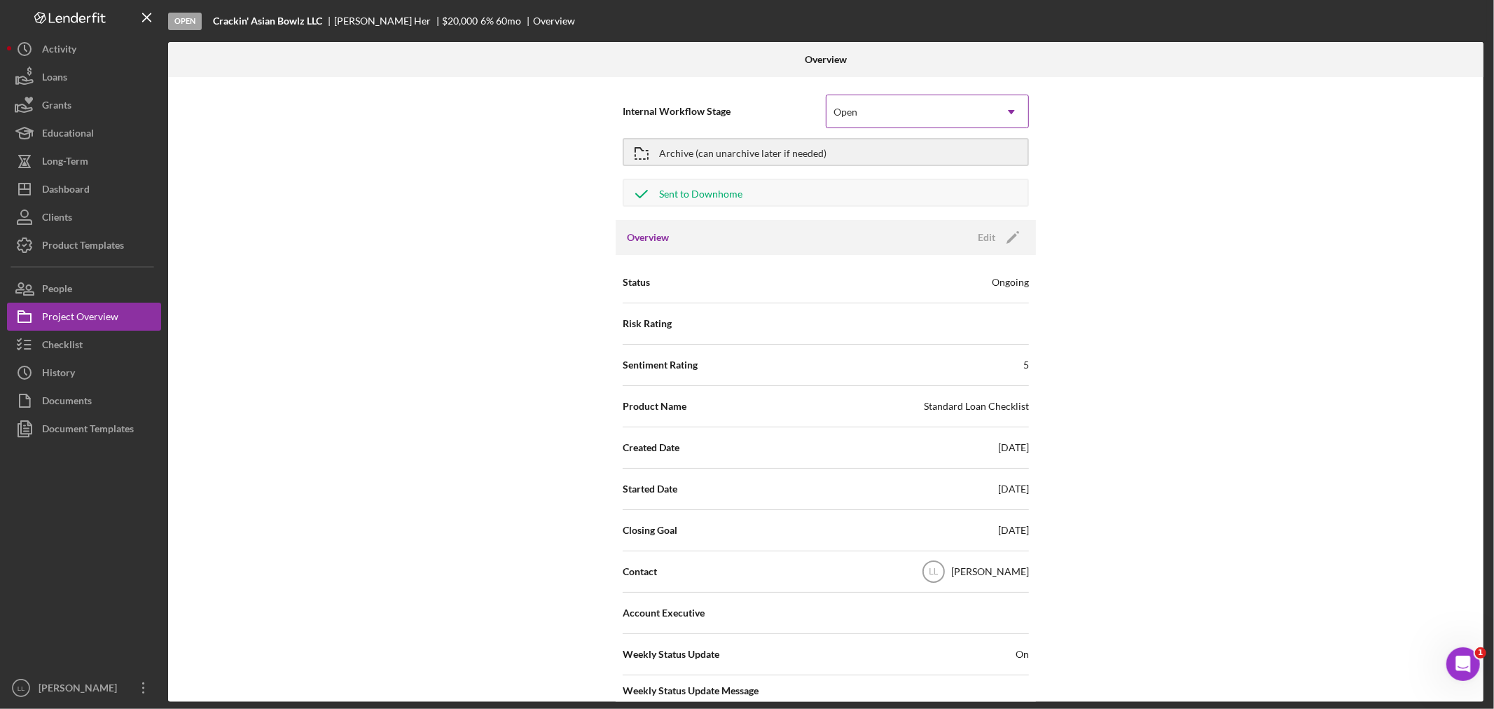
click at [929, 107] on div "Open" at bounding box center [911, 112] width 168 height 32
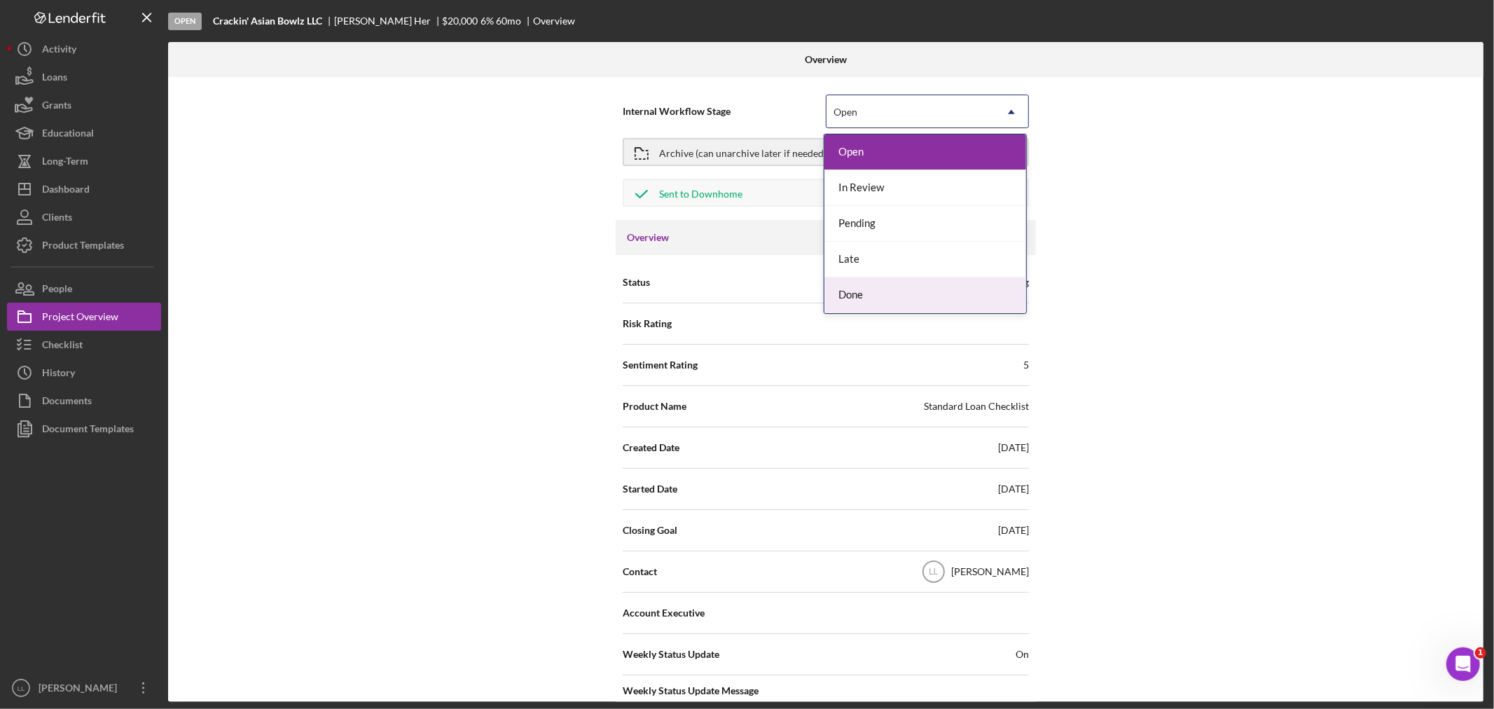
click at [858, 289] on div "Done" at bounding box center [926, 295] width 202 height 36
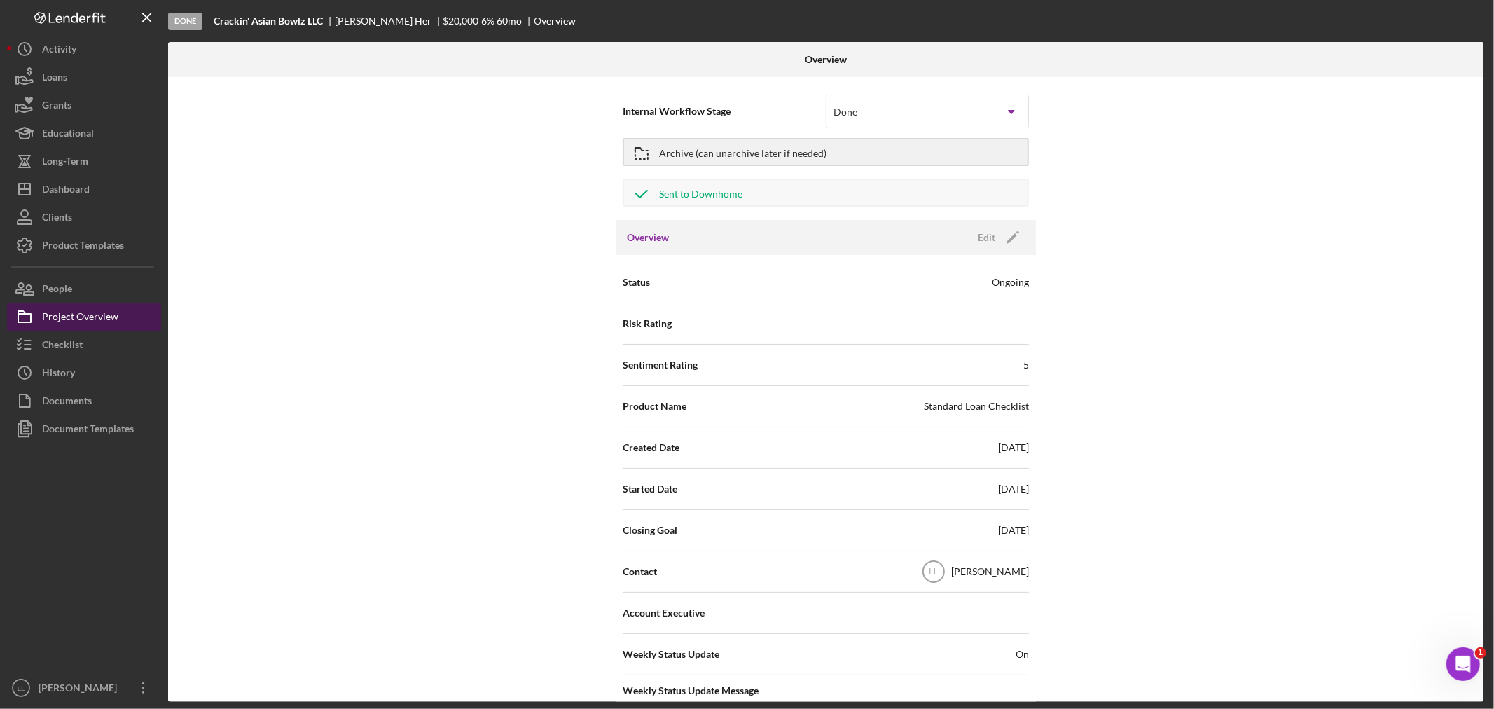
click at [79, 317] on div "Project Overview" at bounding box center [80, 319] width 76 height 32
click at [72, 348] on div "Checklist" at bounding box center [62, 347] width 41 height 32
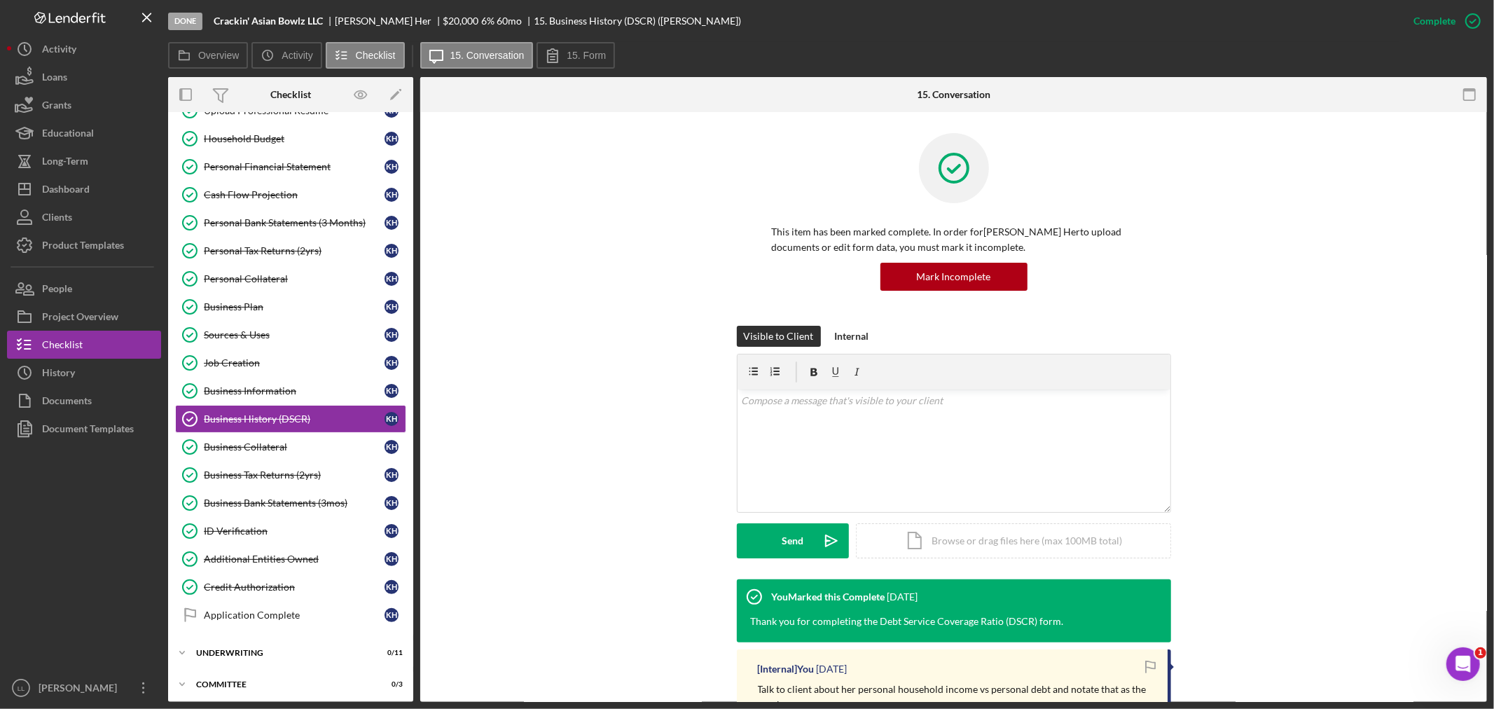
scroll to position [149, 0]
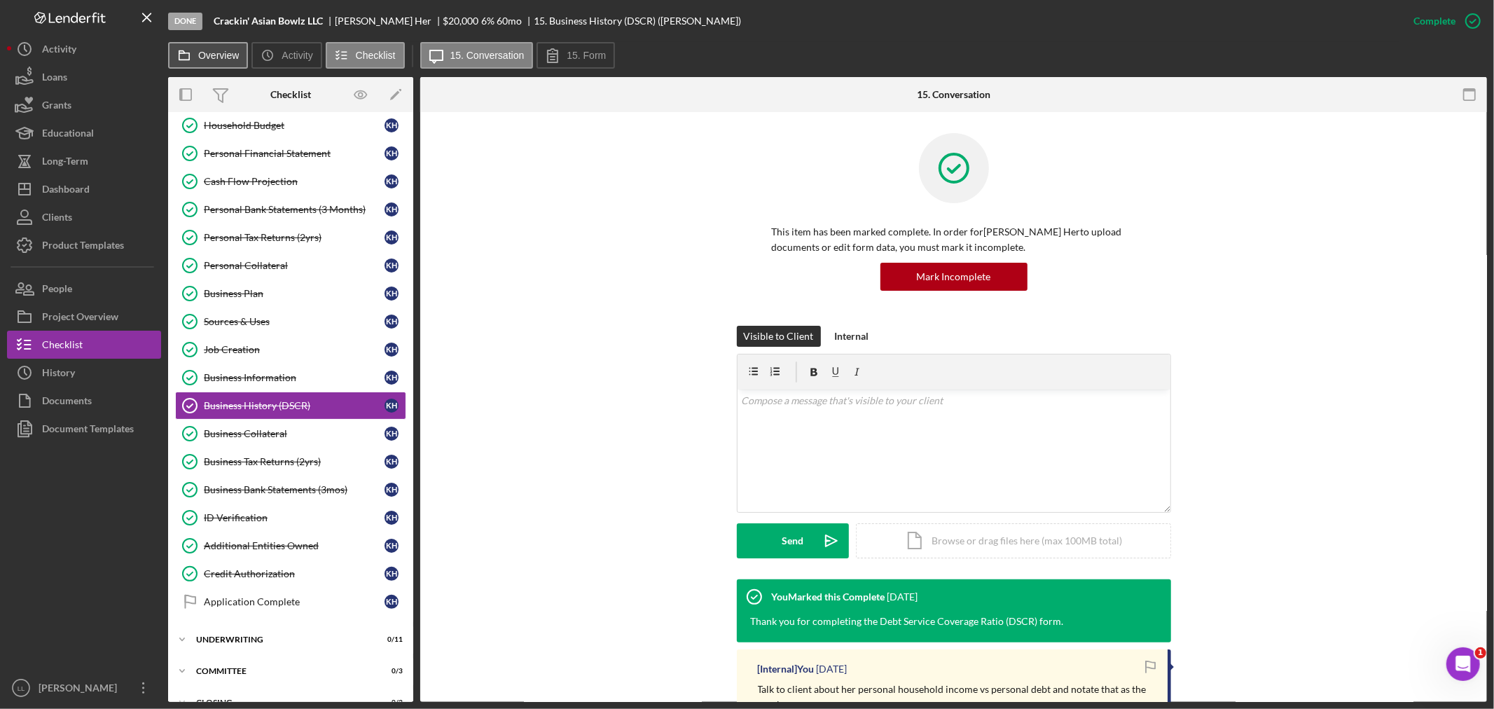
click at [219, 55] on label "Overview" at bounding box center [218, 55] width 41 height 11
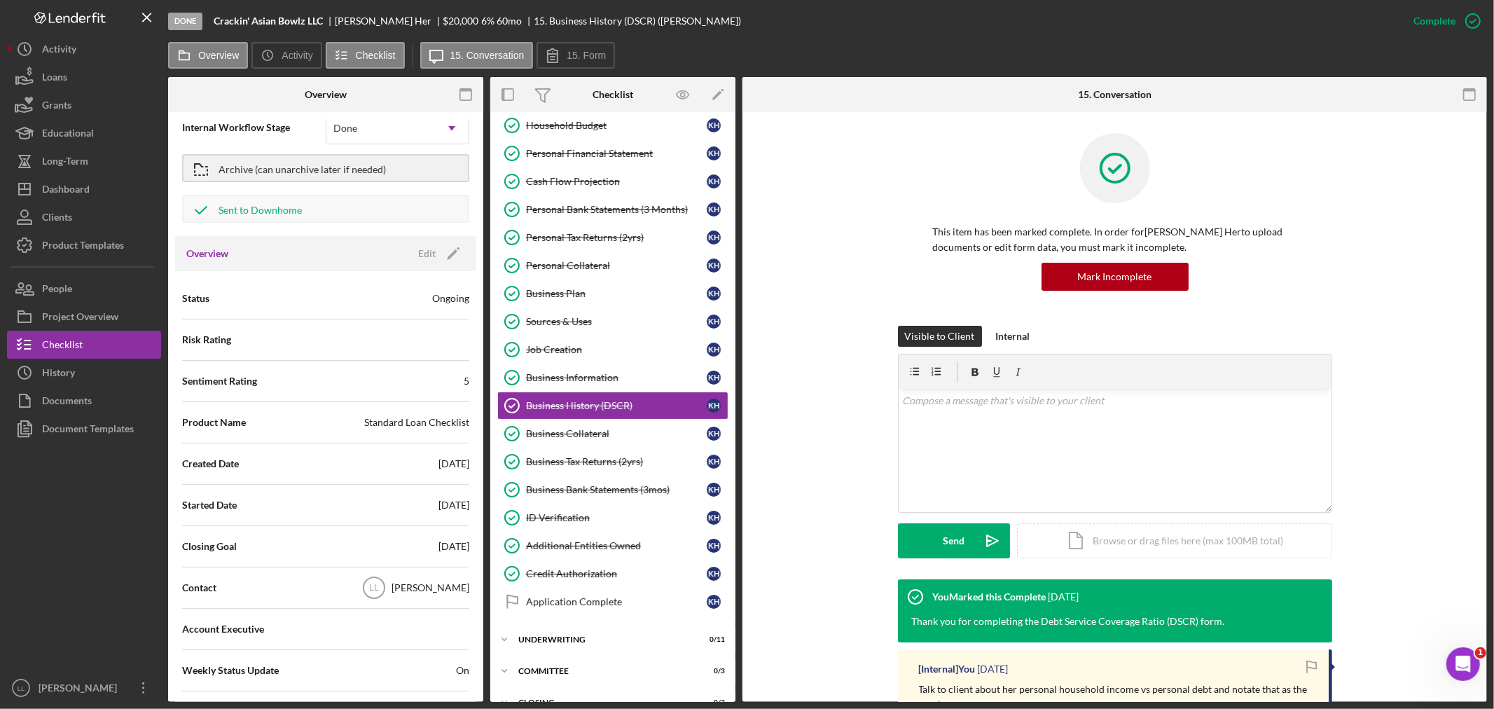
scroll to position [0, 0]
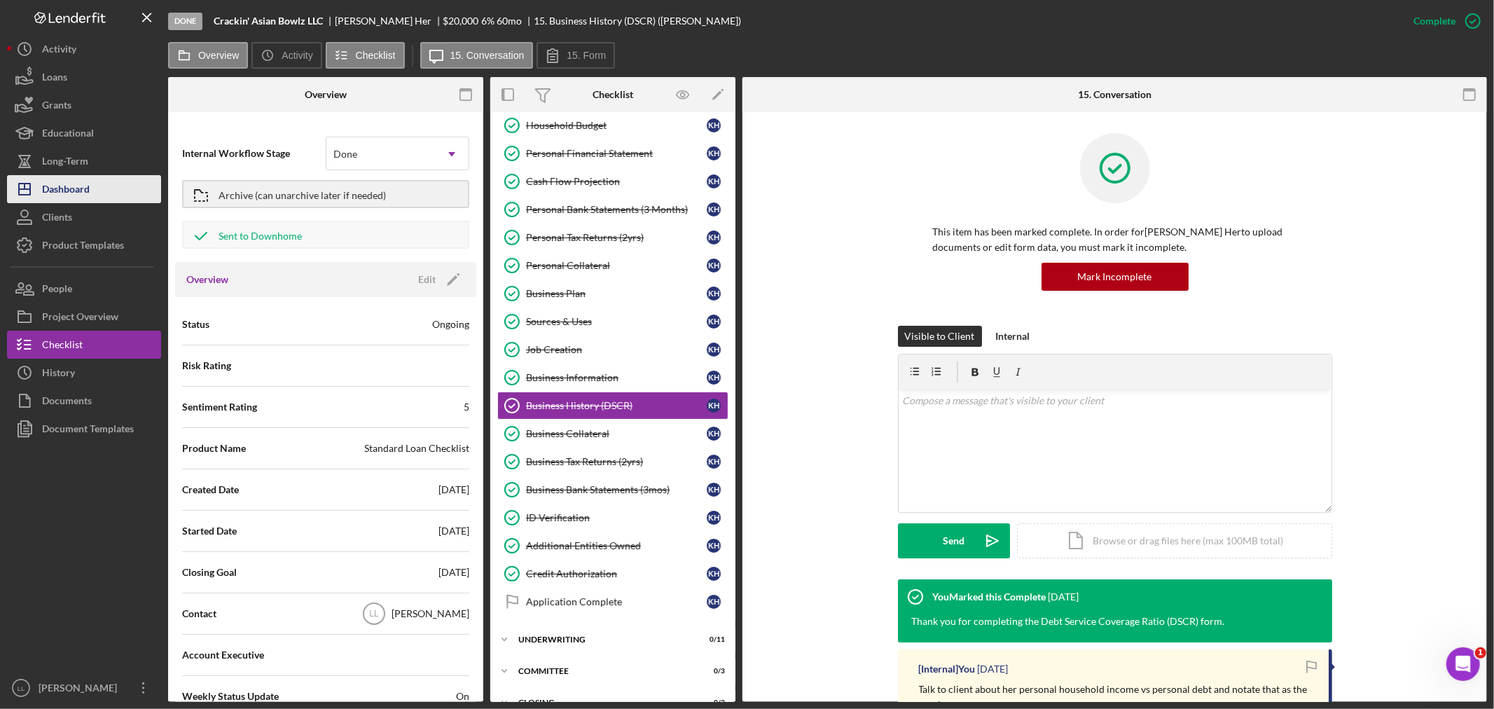
click at [78, 184] on div "Dashboard" at bounding box center [66, 191] width 48 height 32
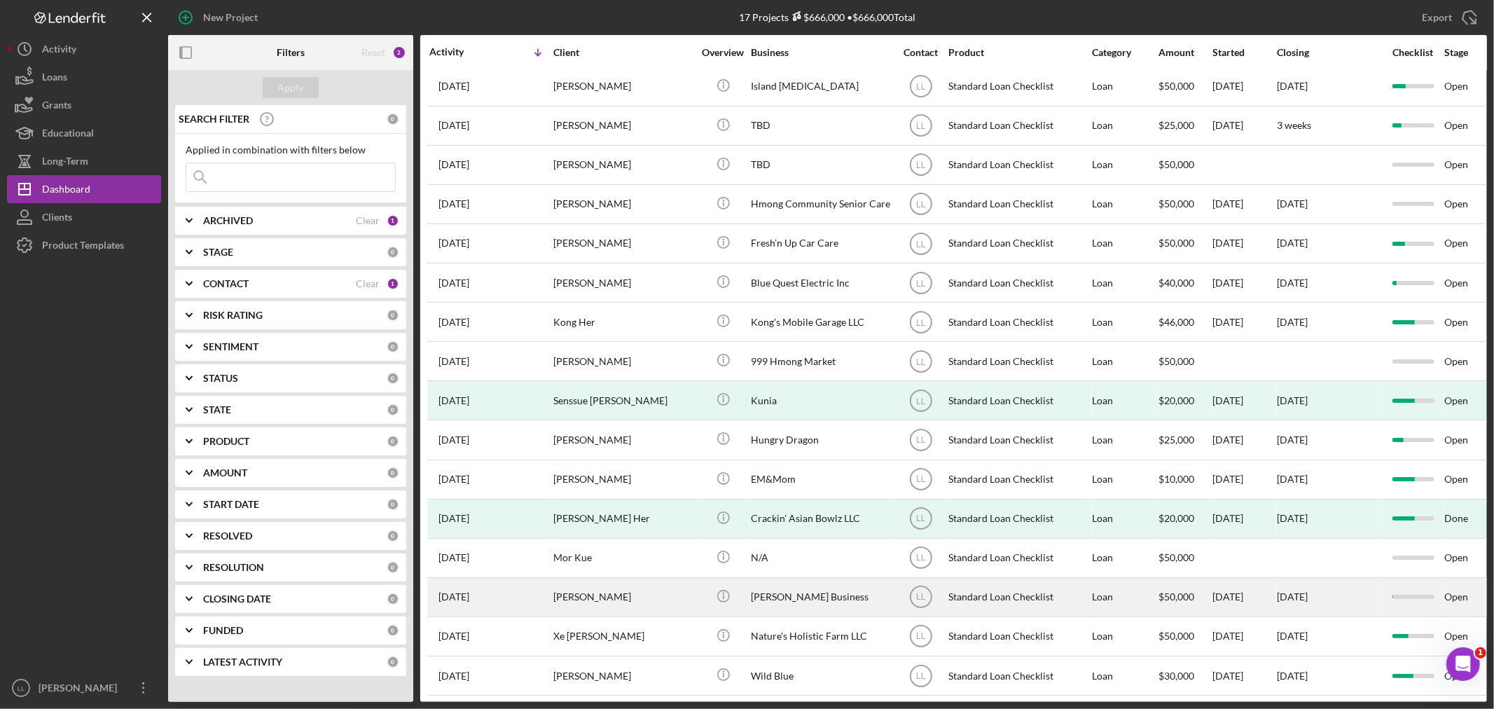
scroll to position [65, 0]
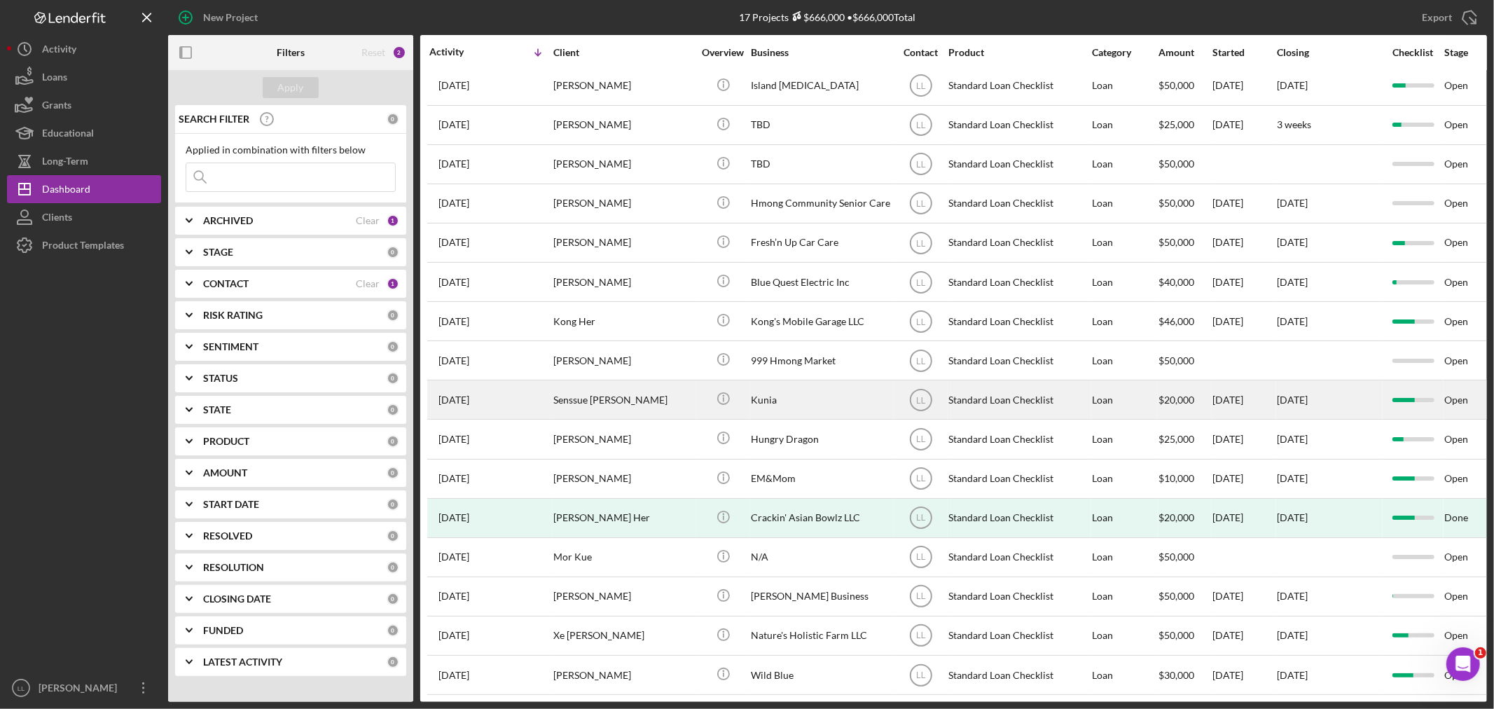
click at [687, 383] on div "Senssue [PERSON_NAME]" at bounding box center [624, 399] width 140 height 37
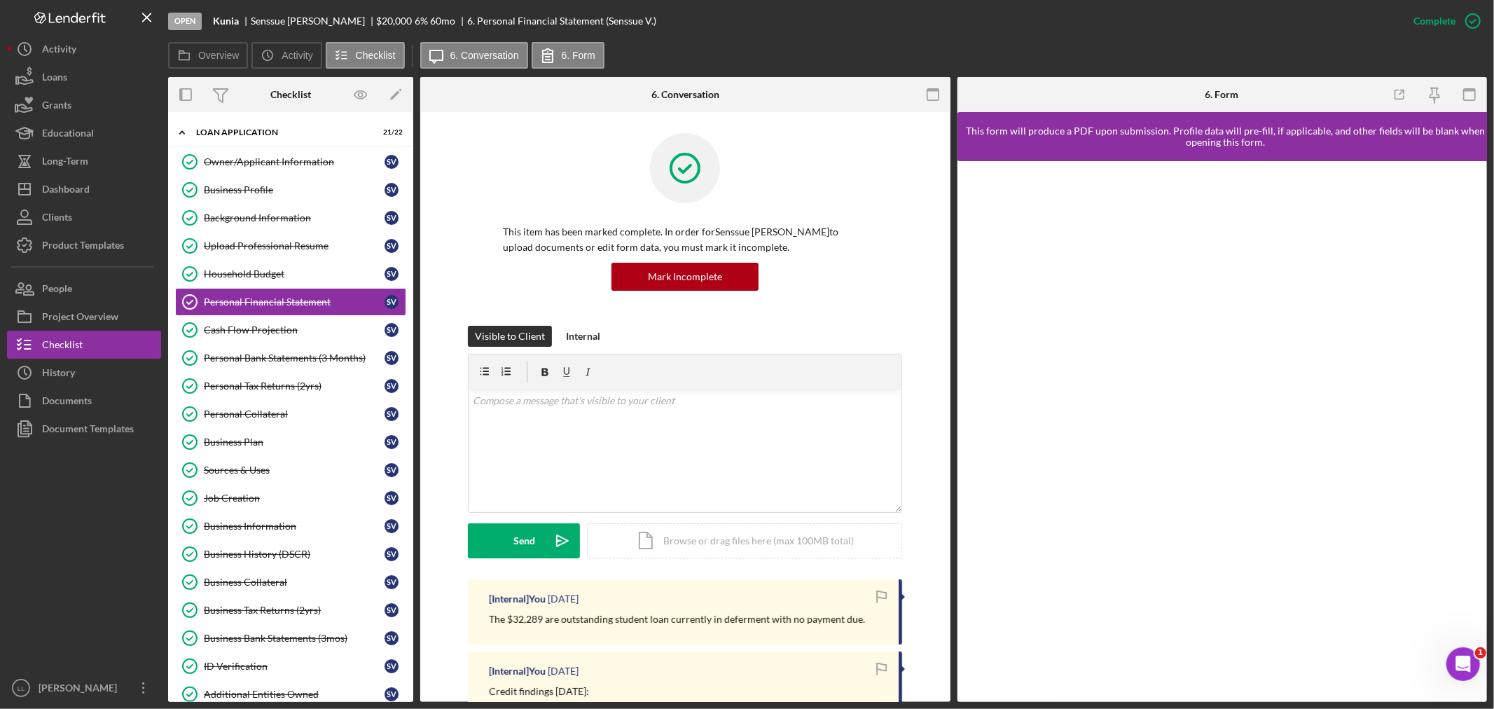
click at [790, 330] on div "Visible to Client Internal" at bounding box center [685, 336] width 434 height 21
